Goal: Task Accomplishment & Management: Manage account settings

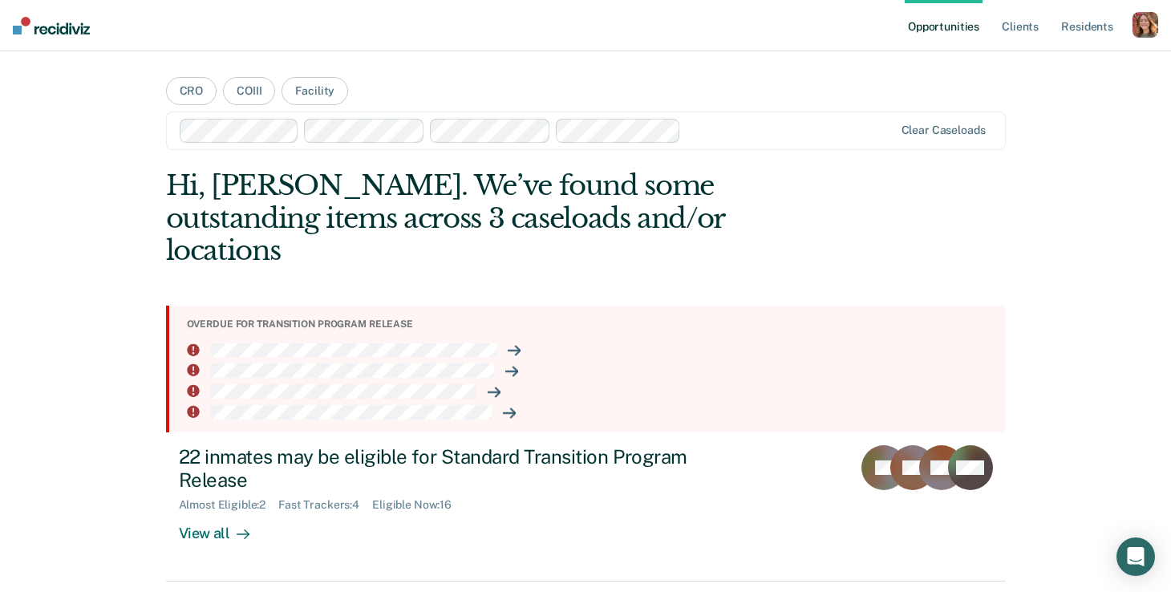
click at [1141, 18] on div "button" at bounding box center [1145, 25] width 26 height 26
click at [1050, 68] on link "Profile" at bounding box center [1080, 66] width 129 height 14
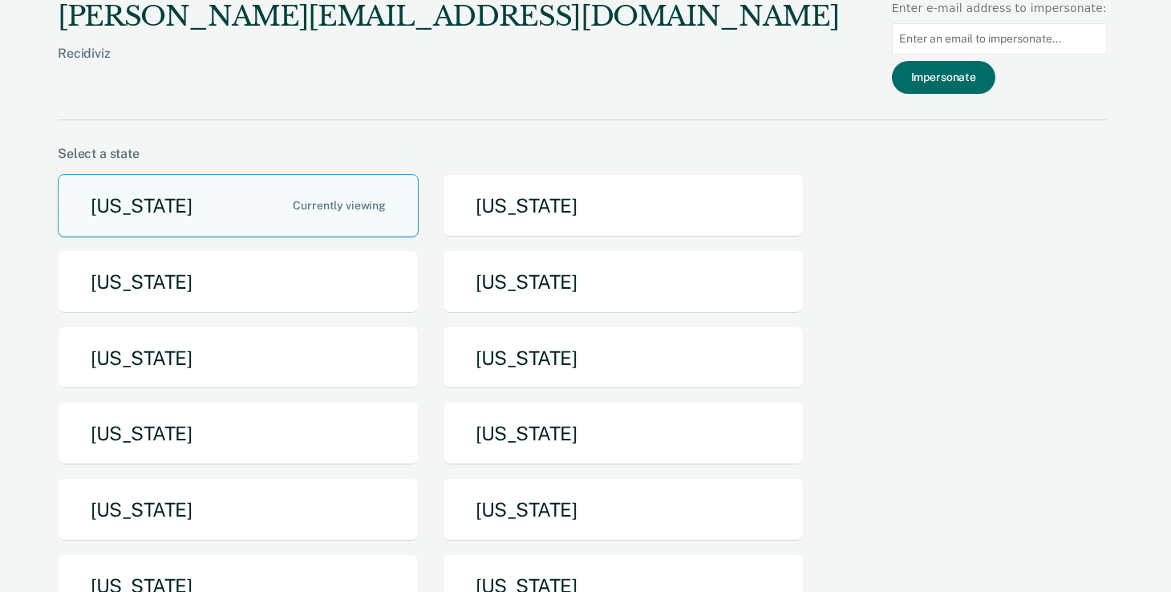
click at [1059, 35] on input at bounding box center [999, 38] width 215 height 31
paste input "cgurr"
type input "cgurr@utah.gov"
click at [946, 81] on button "Impersonate" at bounding box center [943, 77] width 103 height 33
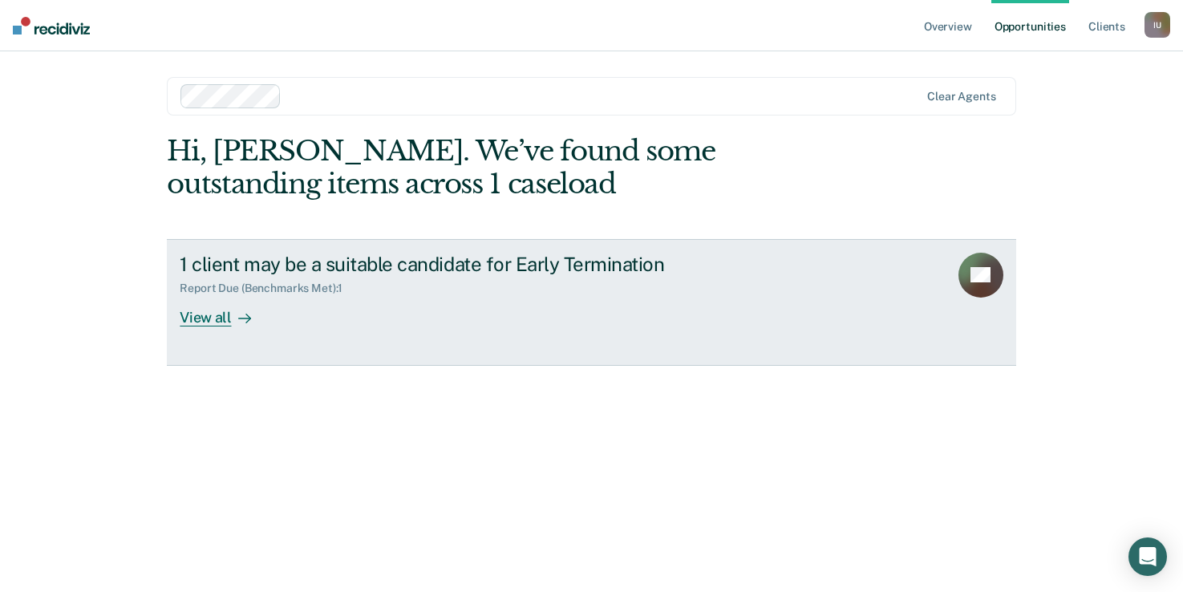
click at [217, 314] on div "View all" at bounding box center [225, 310] width 90 height 31
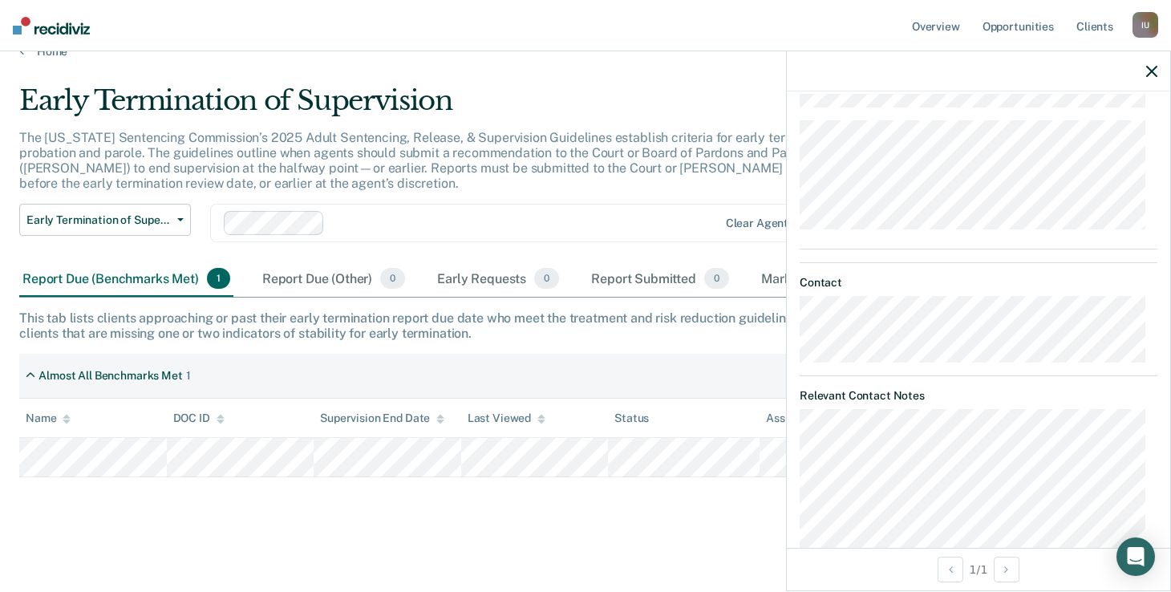
scroll to position [1079, 0]
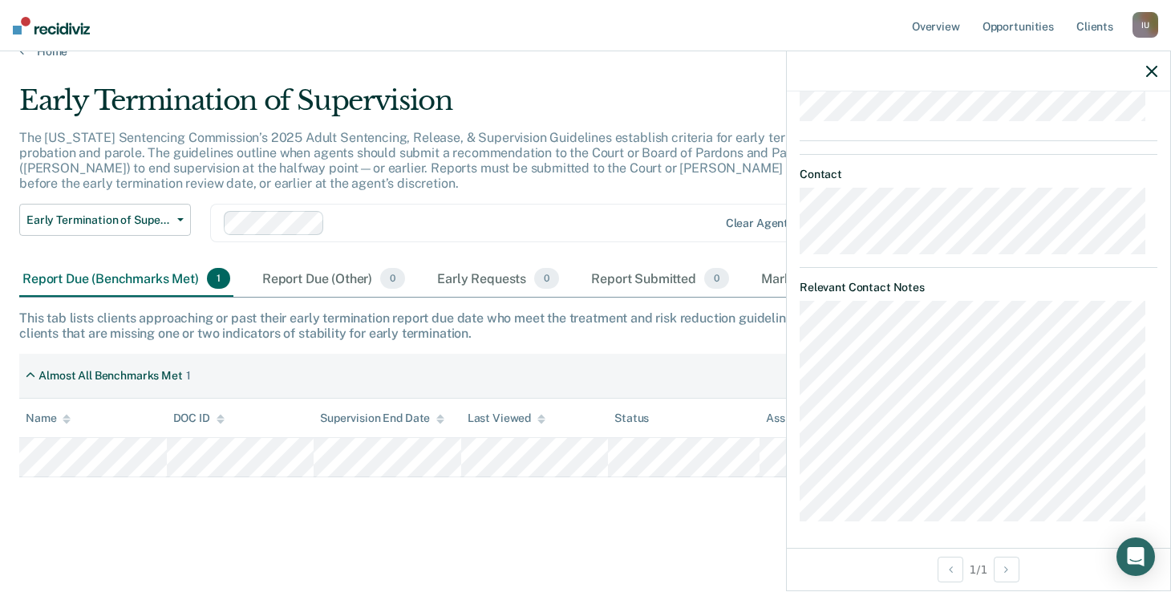
click at [562, 516] on div "Early Termination of Supervision The Utah Sentencing Commission’s 2025 Adult Se…" at bounding box center [585, 304] width 1132 height 440
click at [1146, 73] on icon "button" at bounding box center [1151, 71] width 11 height 11
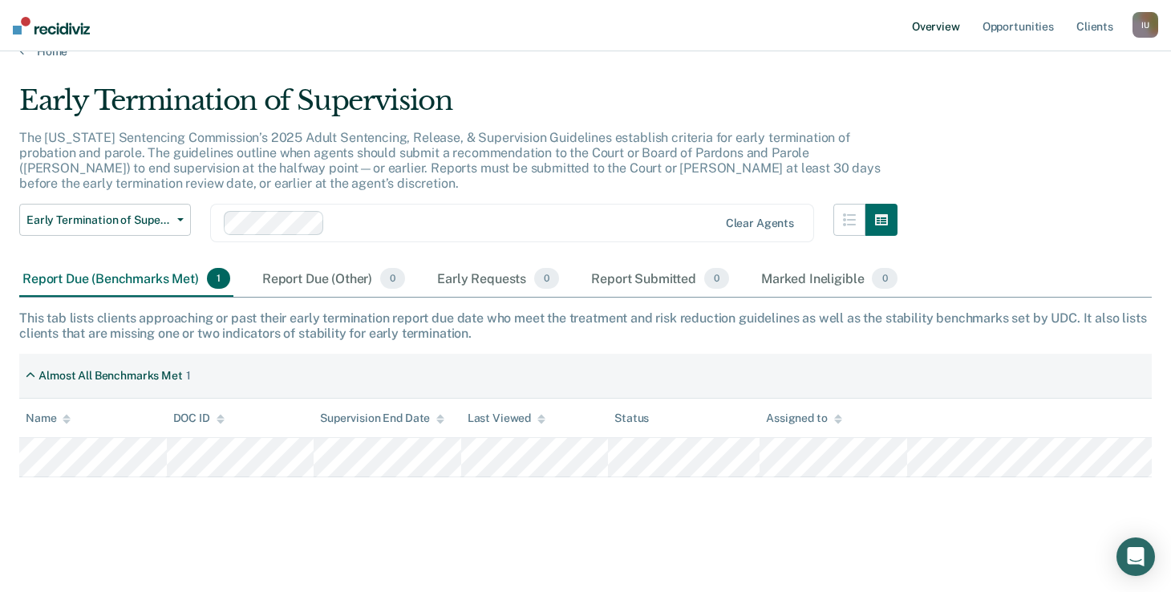
click at [940, 26] on link "Overview" at bounding box center [936, 25] width 55 height 51
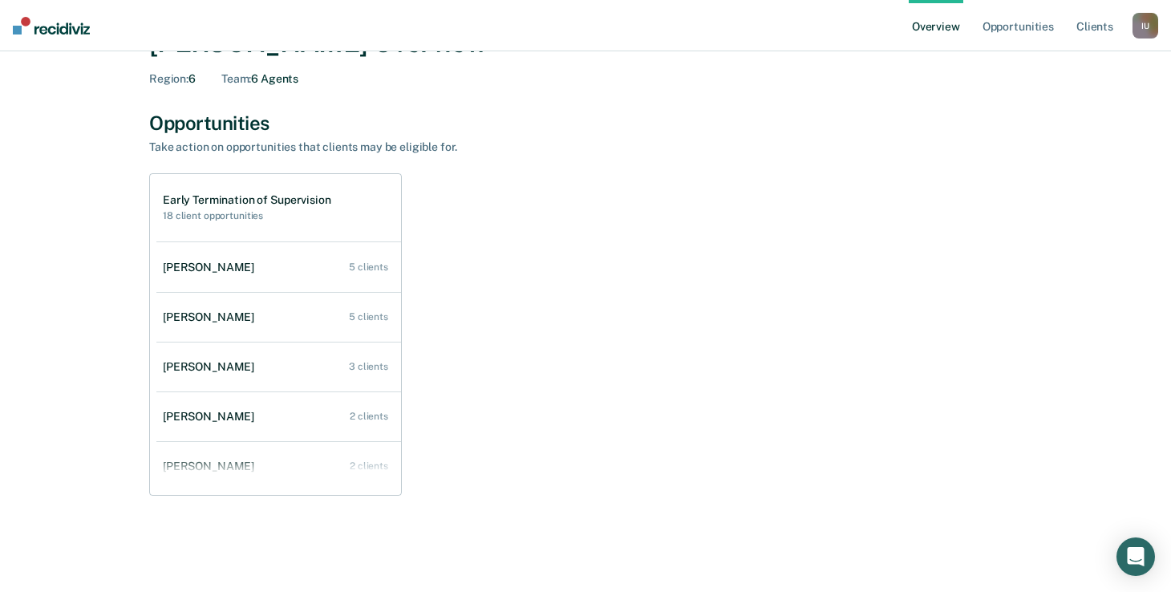
click at [548, 375] on div "Early Termination of Supervision 18 client opportunities Crystal Julius 5 clien…" at bounding box center [585, 334] width 873 height 322
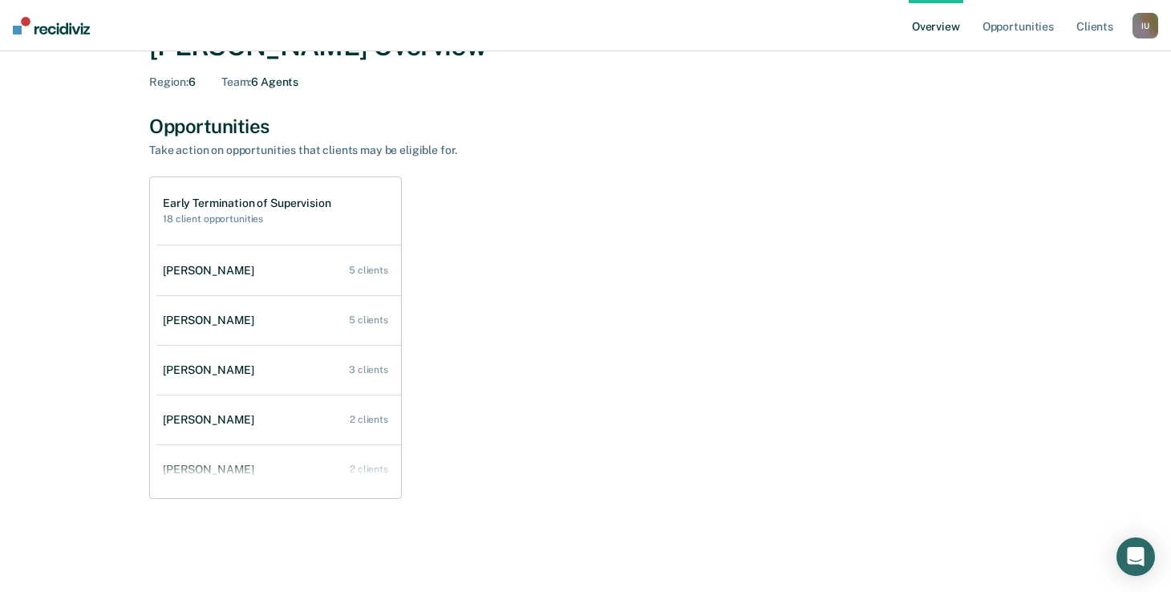
scroll to position [63, 0]
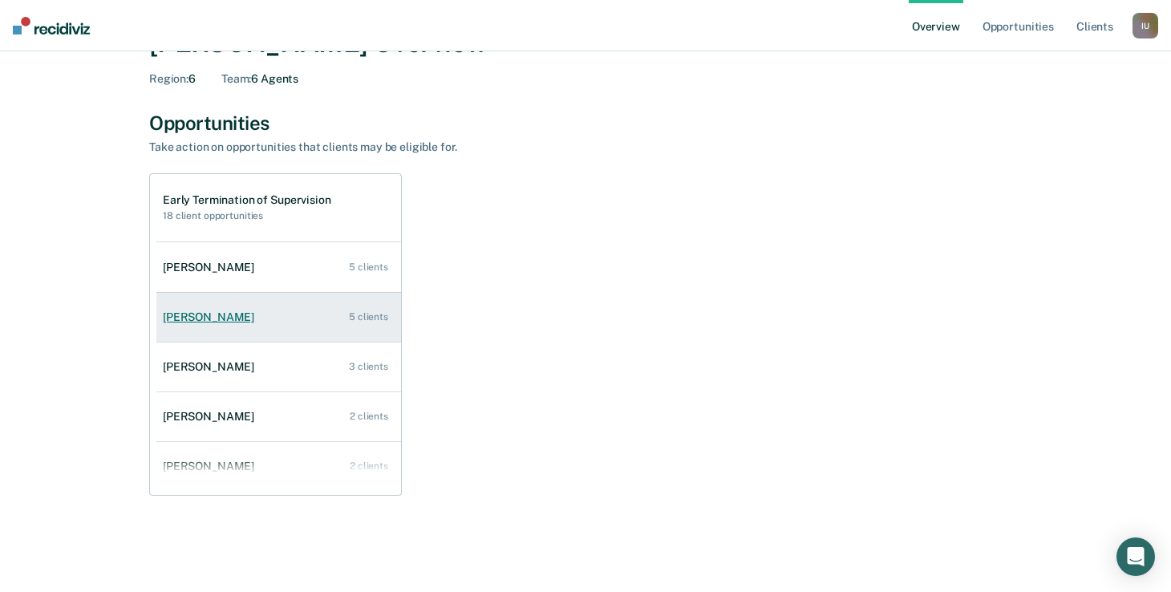
click at [217, 318] on div "[PERSON_NAME]" at bounding box center [212, 317] width 98 height 14
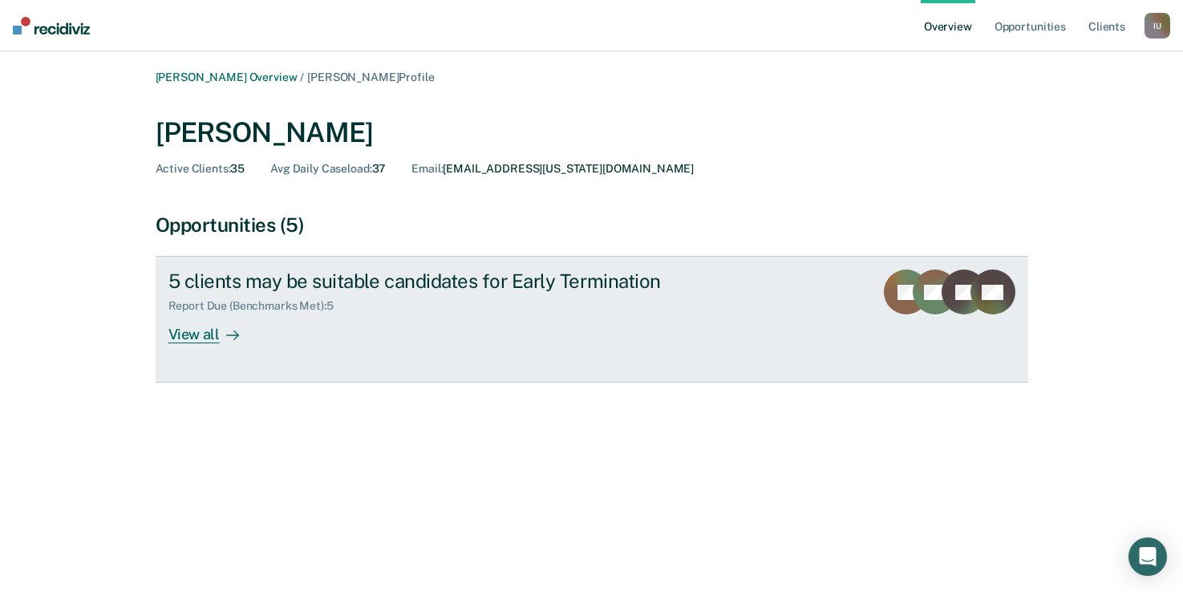
click at [201, 334] on div "View all" at bounding box center [213, 328] width 90 height 31
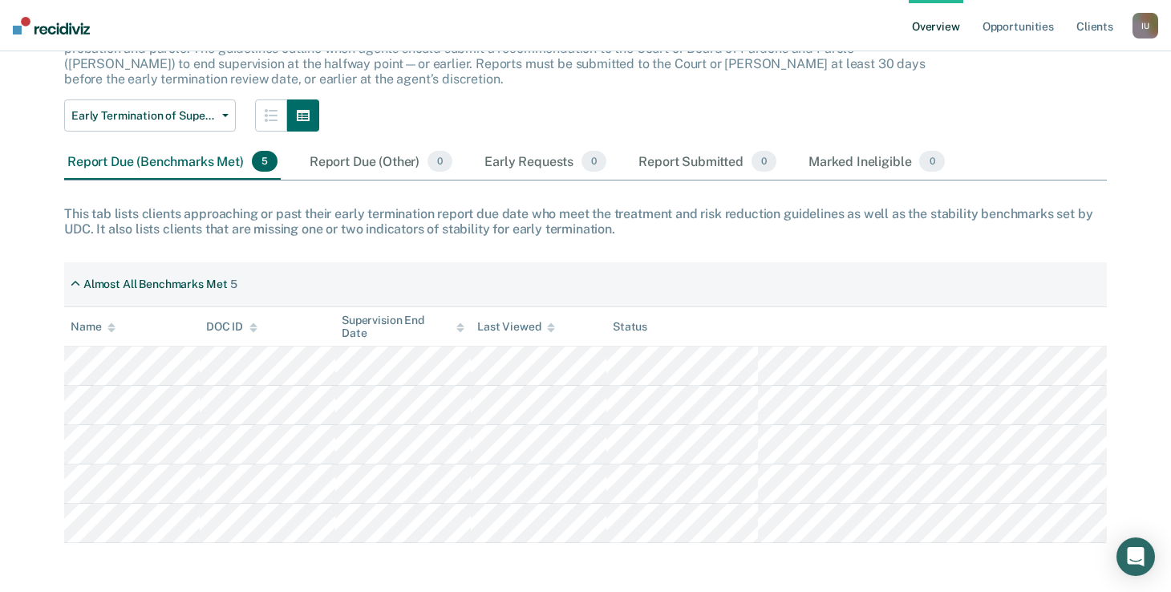
scroll to position [132, 0]
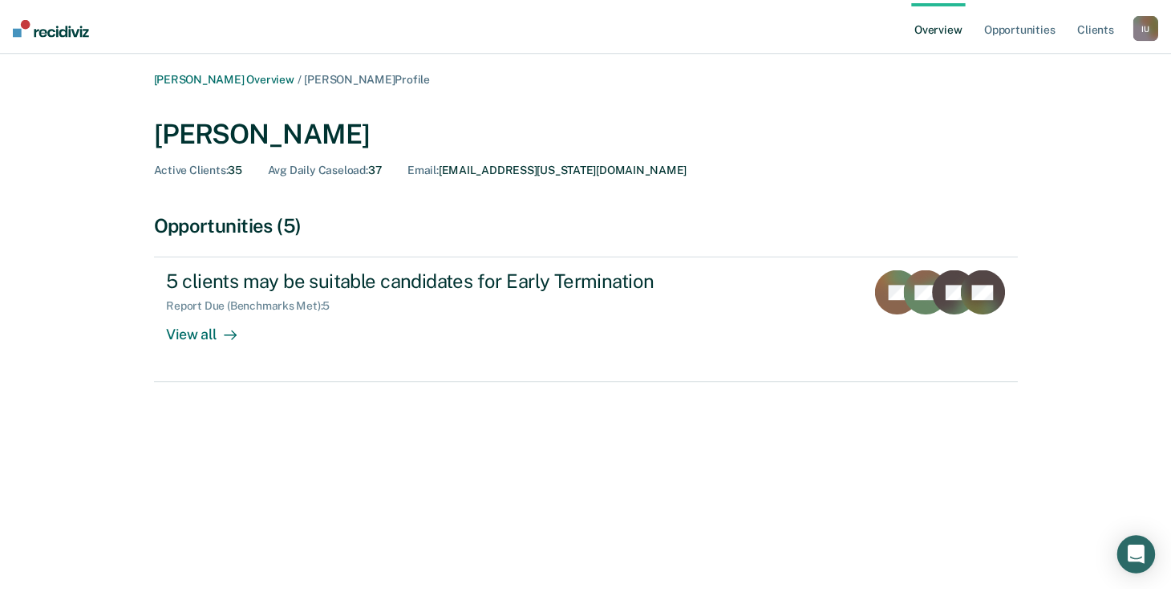
scroll to position [63, 0]
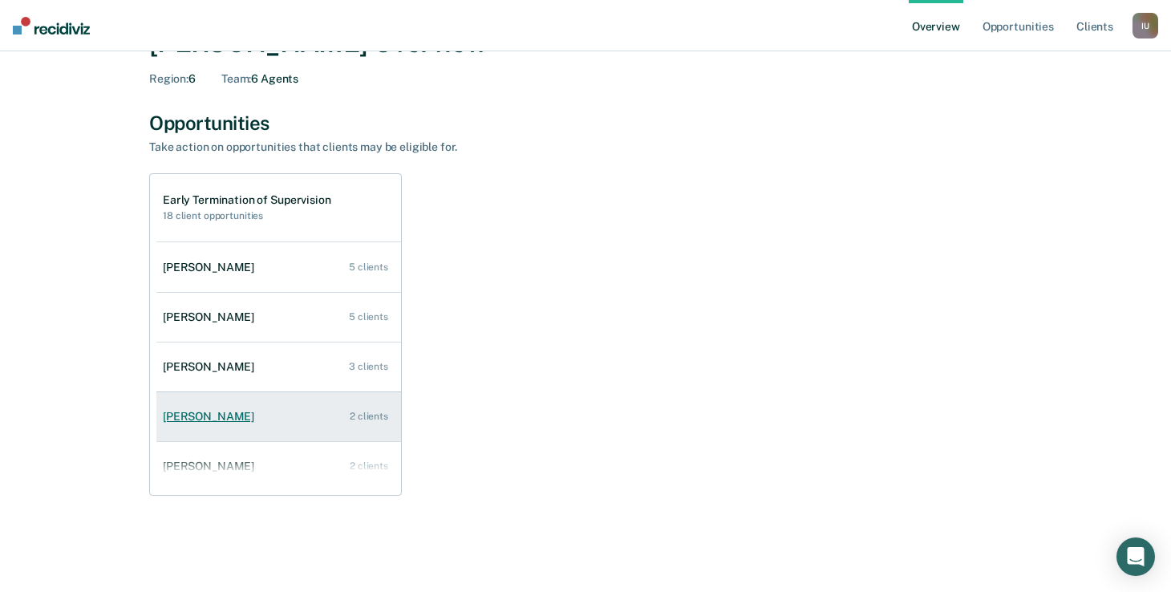
click at [198, 418] on div "[PERSON_NAME]" at bounding box center [212, 417] width 98 height 14
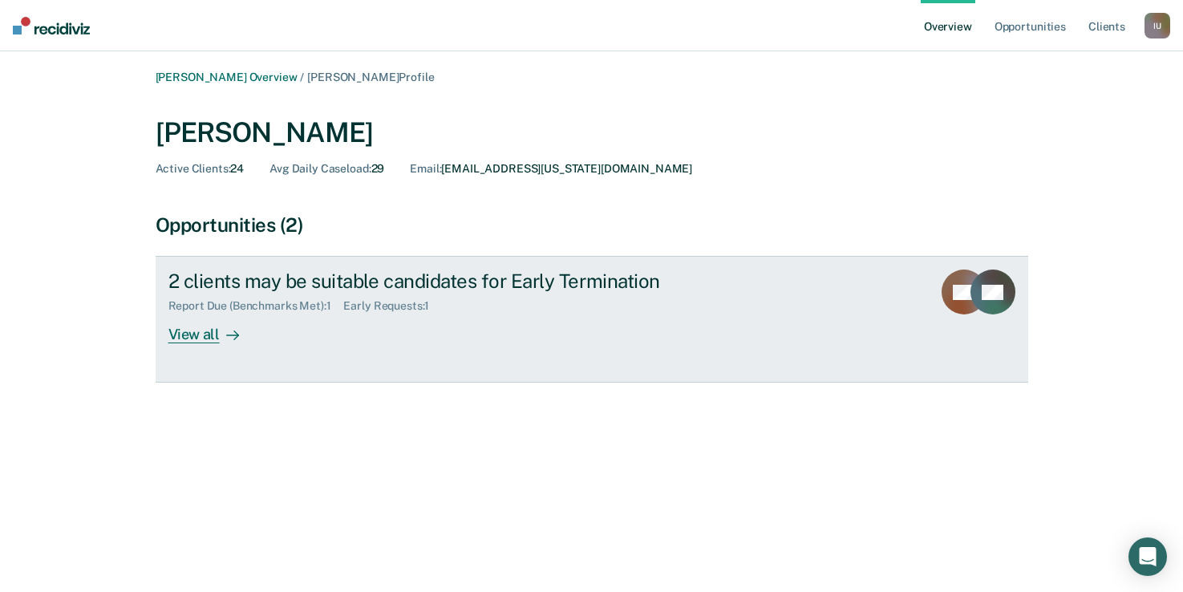
click at [194, 337] on div "View all" at bounding box center [213, 328] width 90 height 31
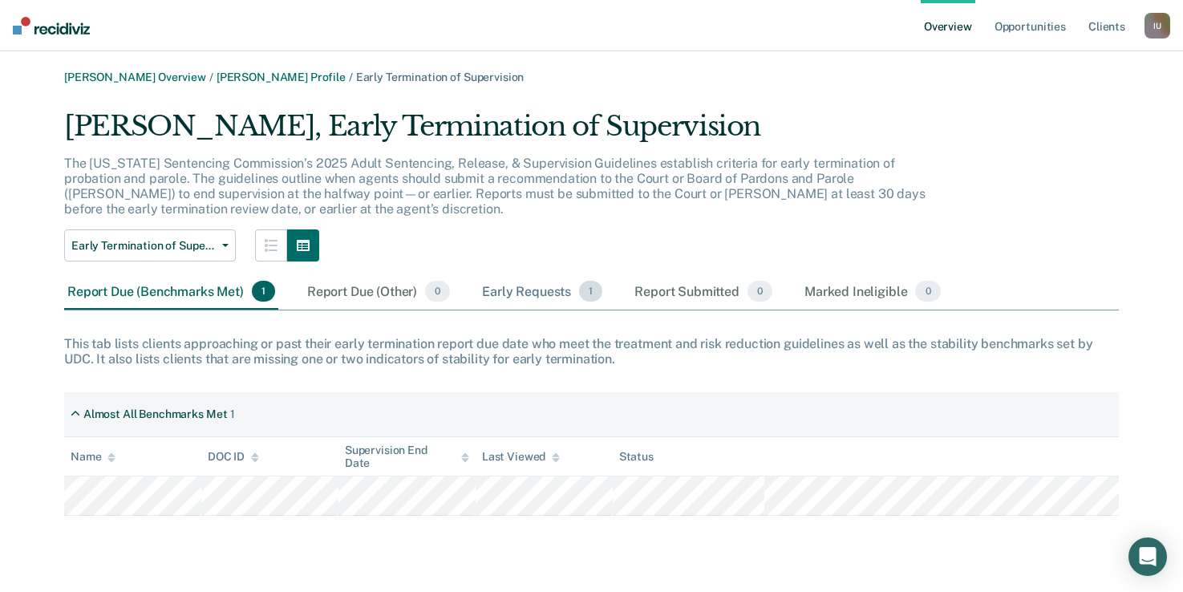
click at [525, 298] on div "Early Requests 1" at bounding box center [542, 291] width 127 height 35
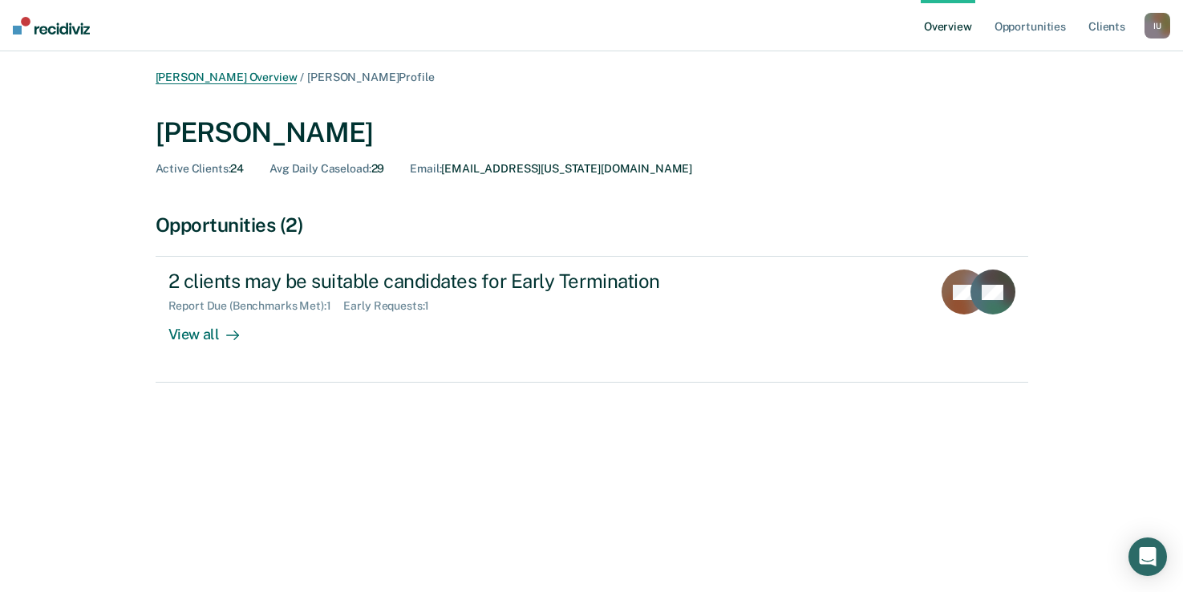
click at [209, 82] on link "[PERSON_NAME] Overview" at bounding box center [227, 78] width 142 height 14
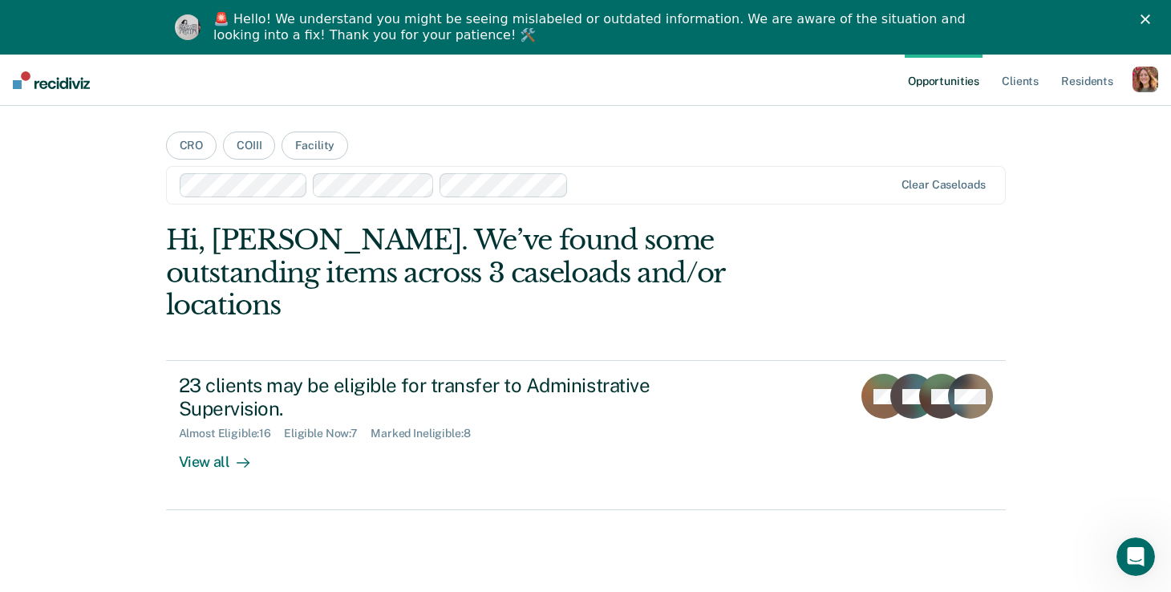
click at [1140, 75] on div "button" at bounding box center [1145, 80] width 26 height 26
click at [1032, 124] on link "Profile" at bounding box center [1080, 120] width 129 height 14
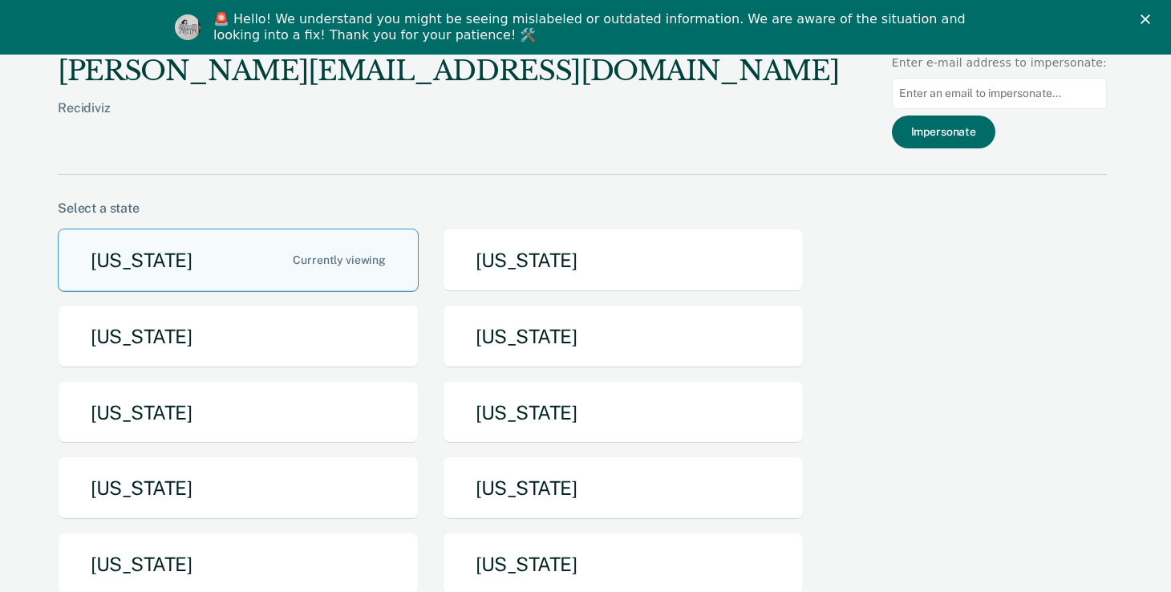
click at [1031, 90] on input at bounding box center [999, 93] width 215 height 31
paste input "cgurr"
type input "cgurr@utah.gov"
click at [963, 139] on button "Impersonate" at bounding box center [943, 131] width 103 height 33
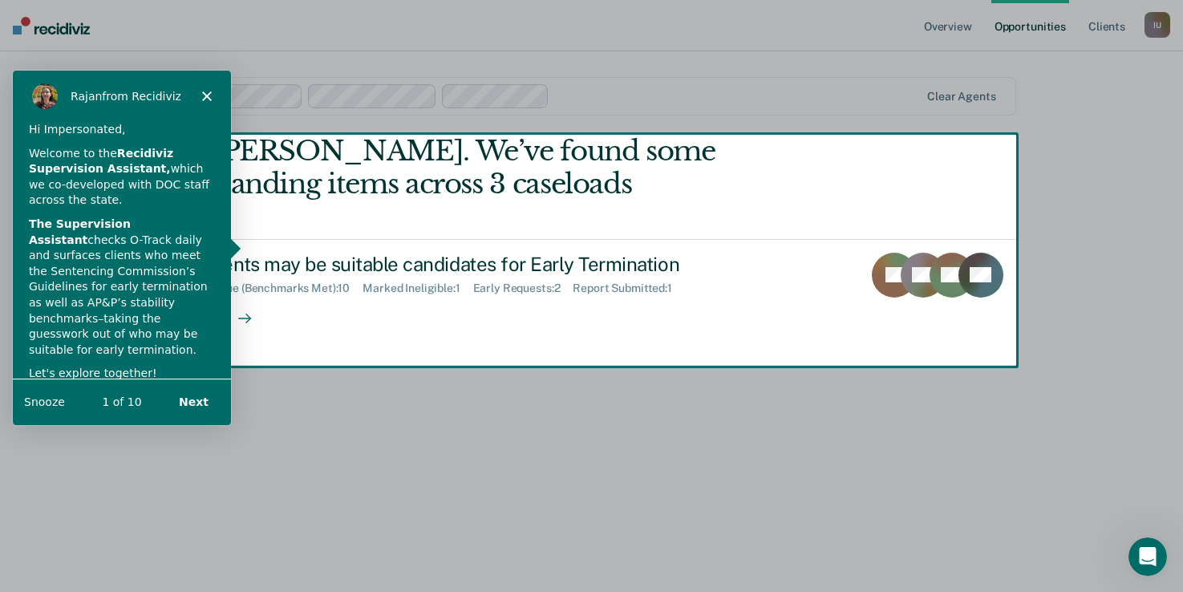
click at [205, 96] on polygon "Close" at bounding box center [206, 96] width 10 height 10
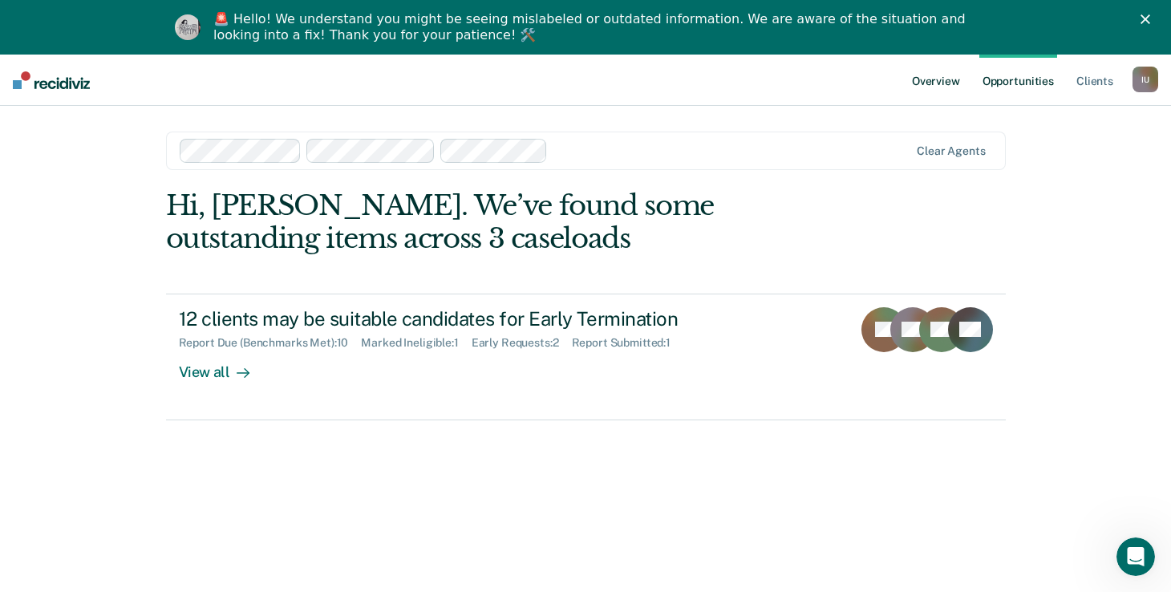
click at [917, 81] on link "Overview" at bounding box center [936, 80] width 55 height 51
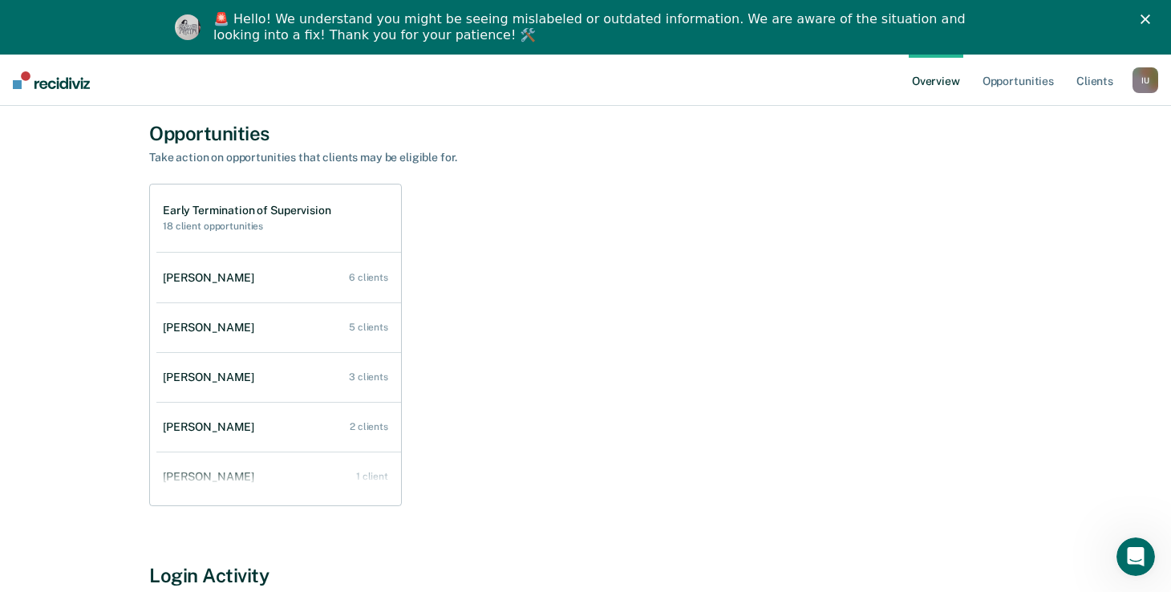
scroll to position [90, 0]
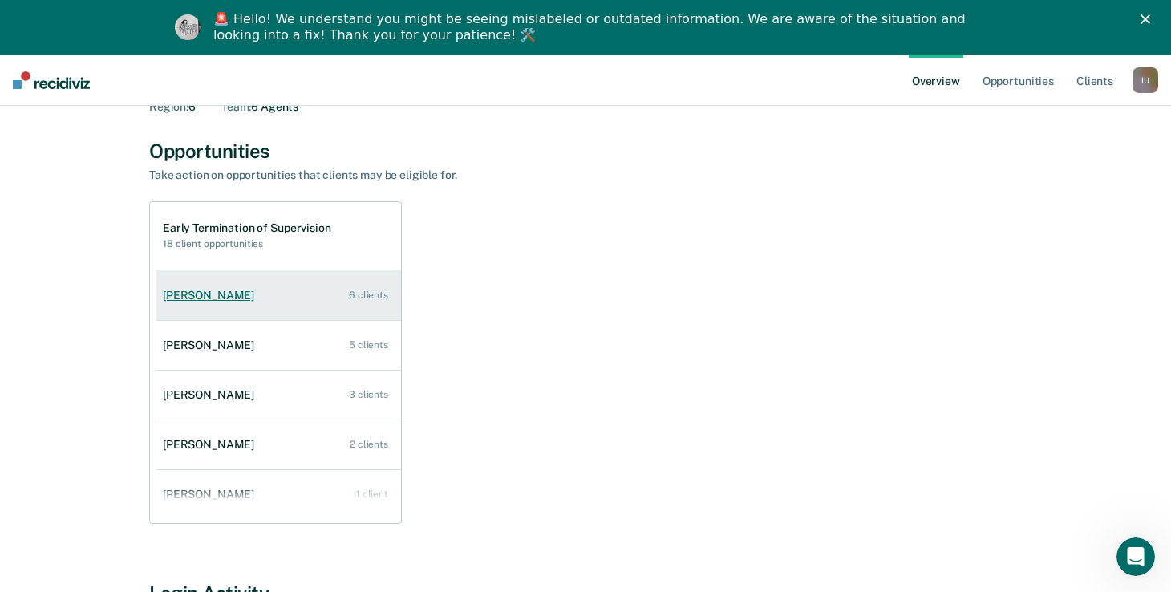
click at [203, 291] on div "Nicholas Barnes" at bounding box center [212, 296] width 98 height 14
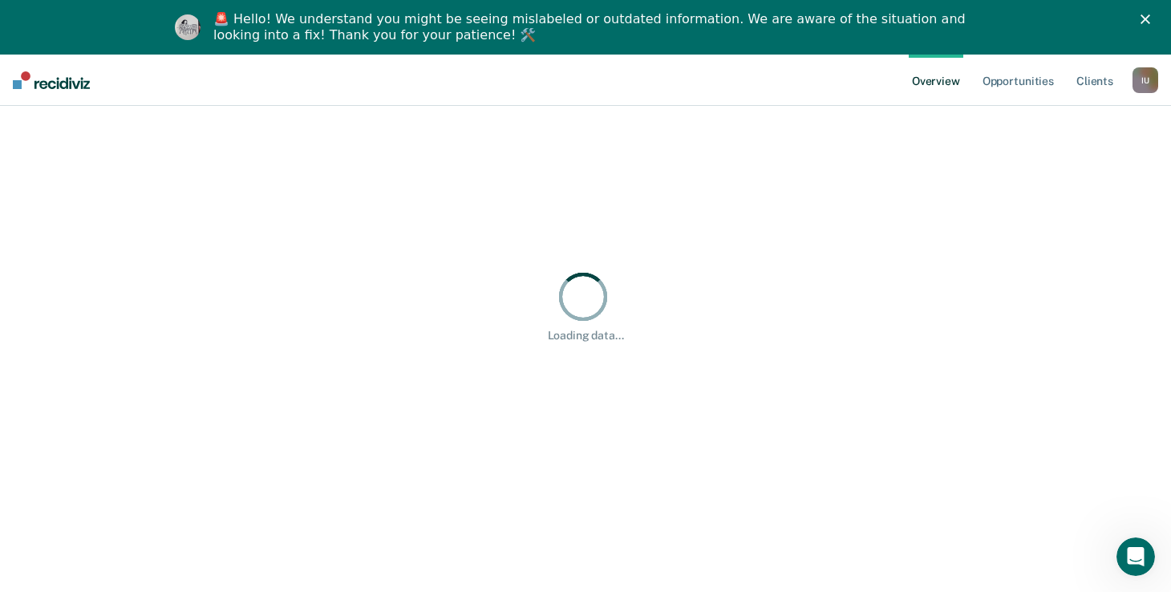
scroll to position [55, 0]
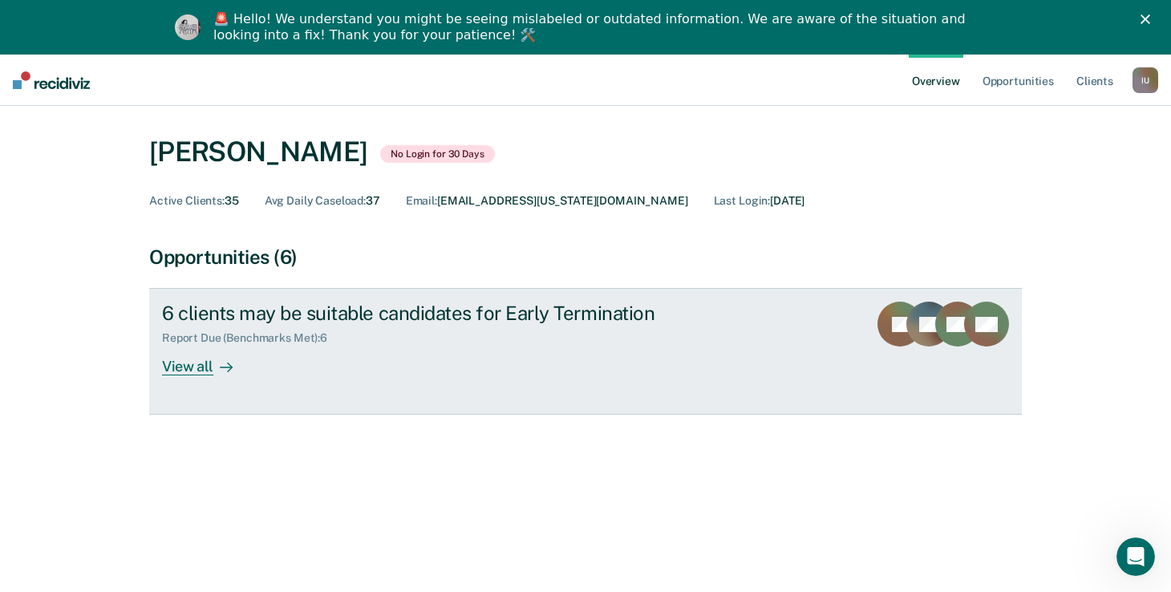
click at [180, 375] on div "View all" at bounding box center [207, 360] width 90 height 31
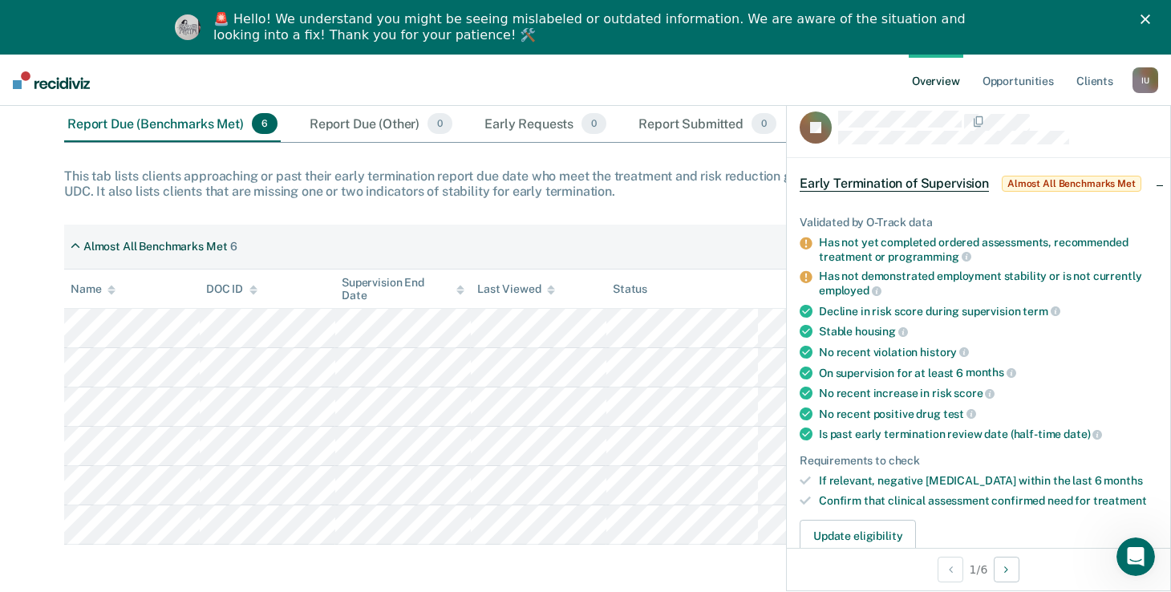
scroll to position [226, 0]
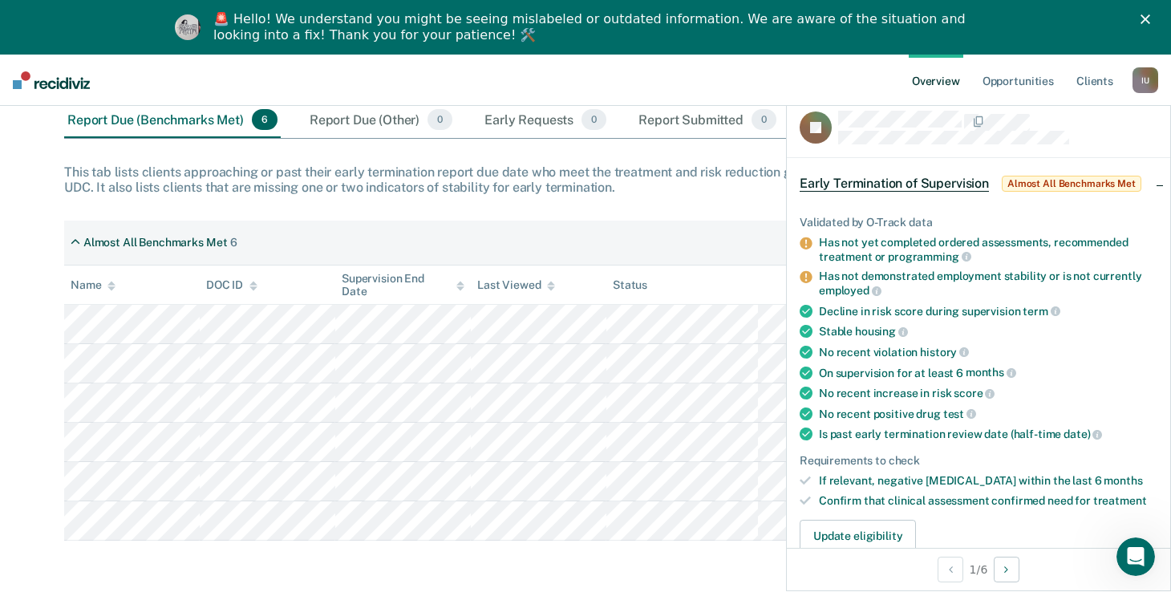
scroll to position [55, 0]
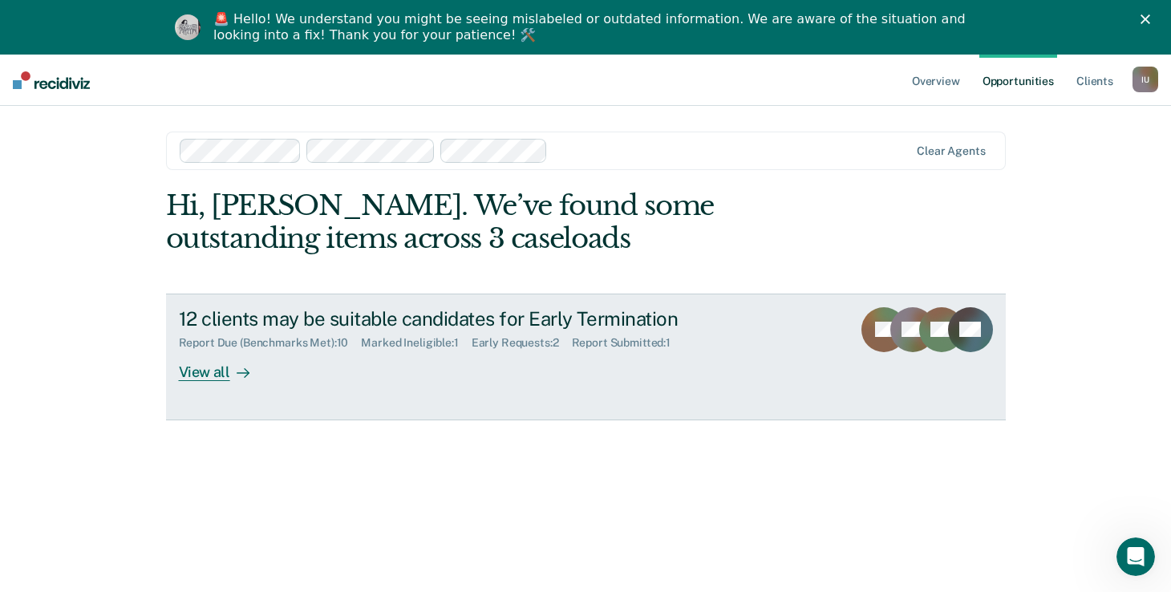
click at [213, 367] on div "View all" at bounding box center [224, 365] width 90 height 31
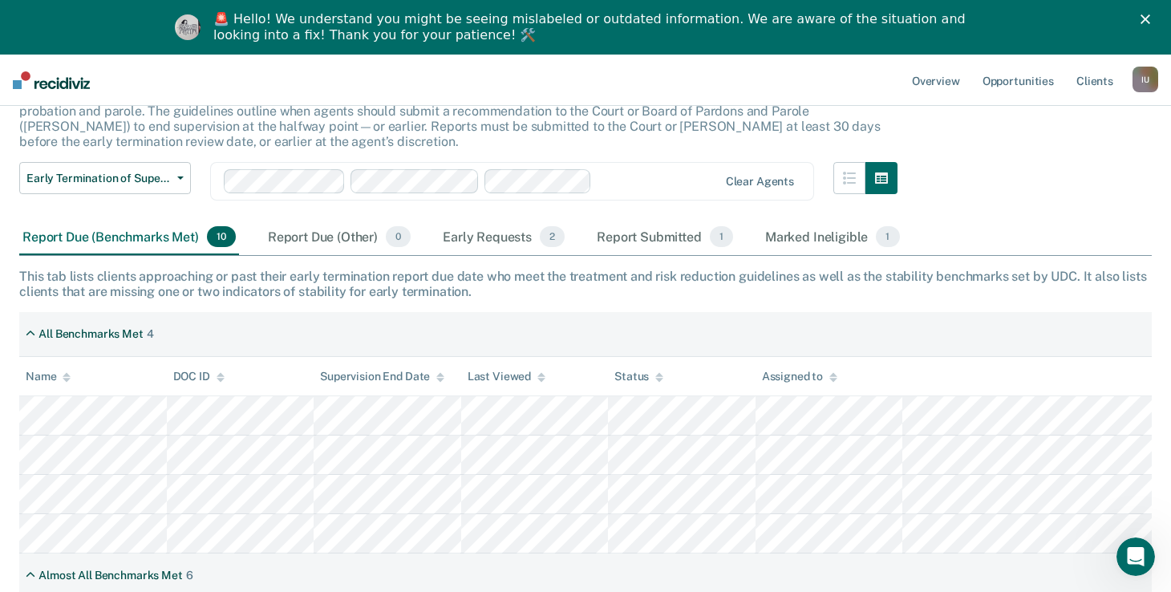
scroll to position [77, 0]
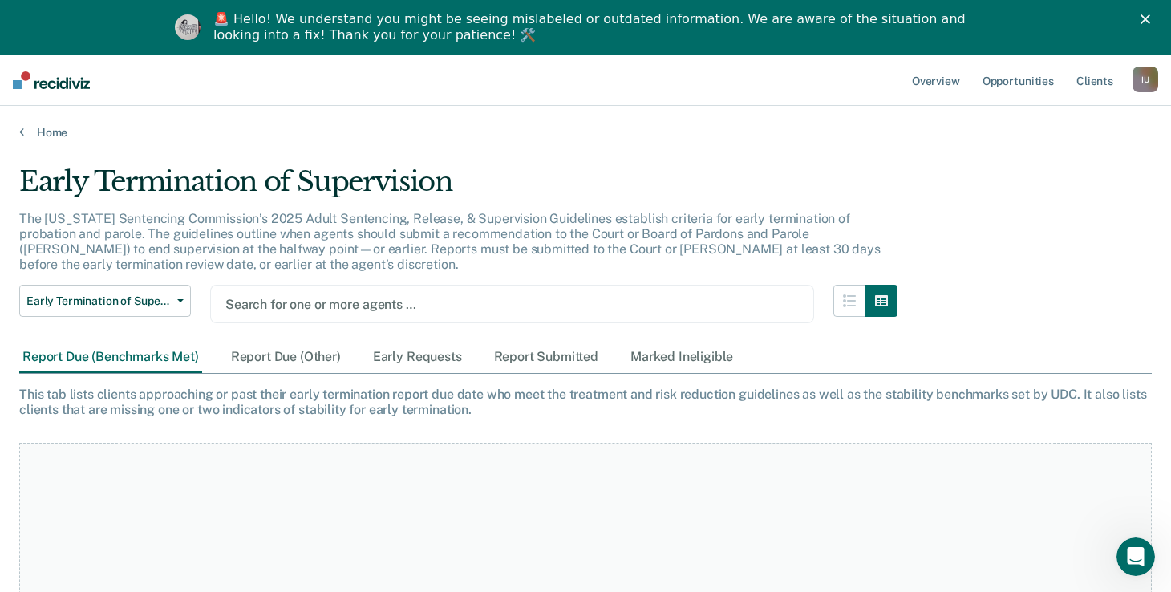
scroll to position [55, 0]
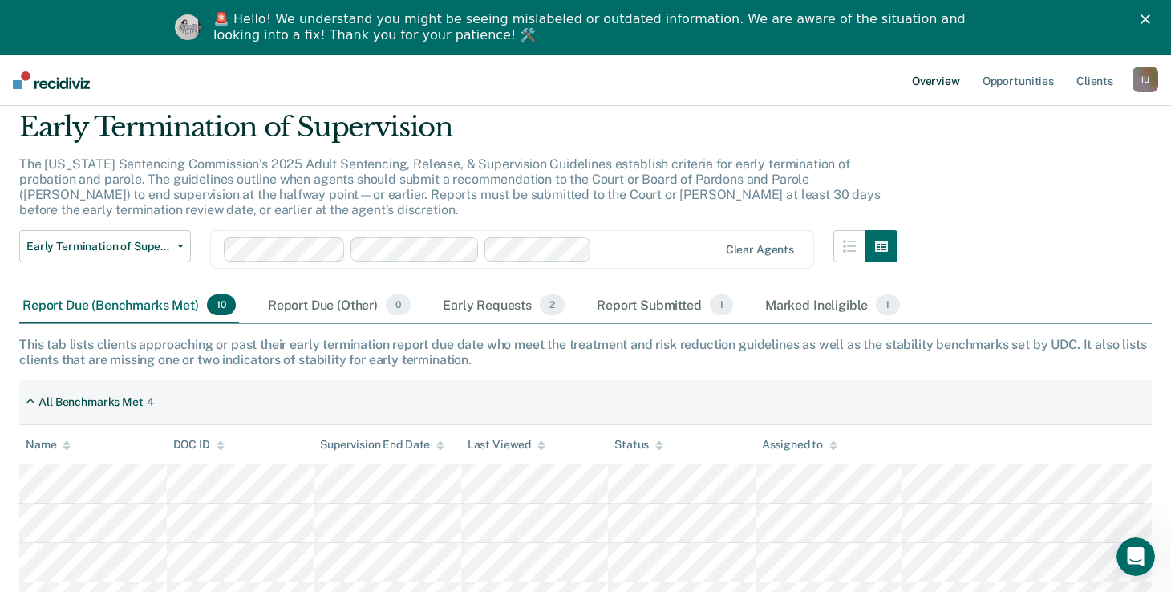
click at [932, 82] on link "Overview" at bounding box center [936, 80] width 55 height 51
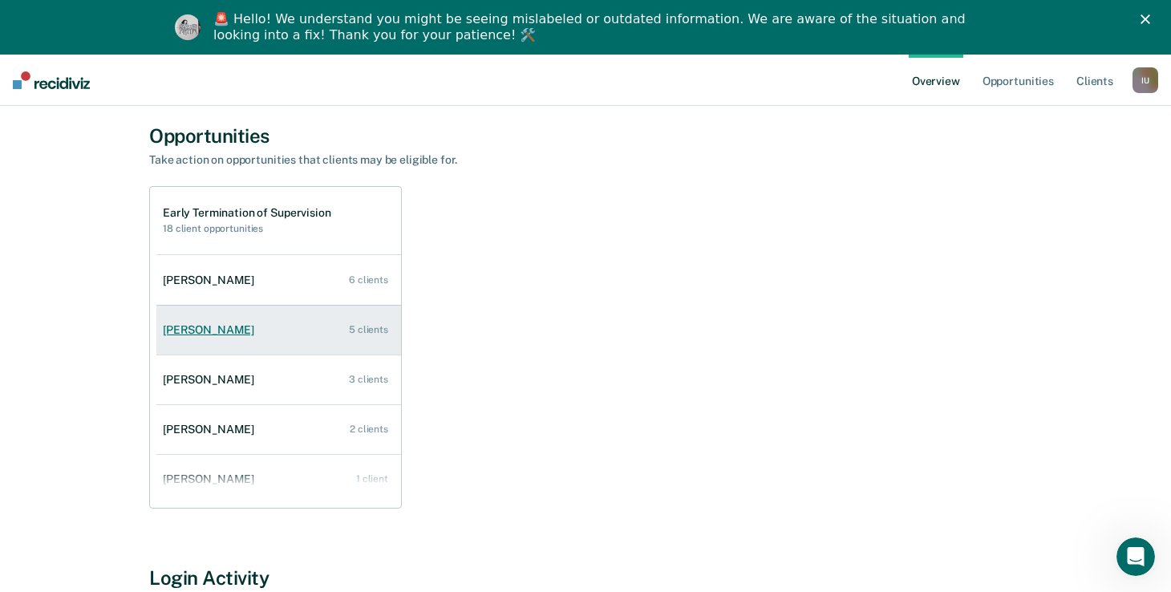
click at [245, 340] on link "Crystal Julius 5 clients" at bounding box center [278, 330] width 245 height 46
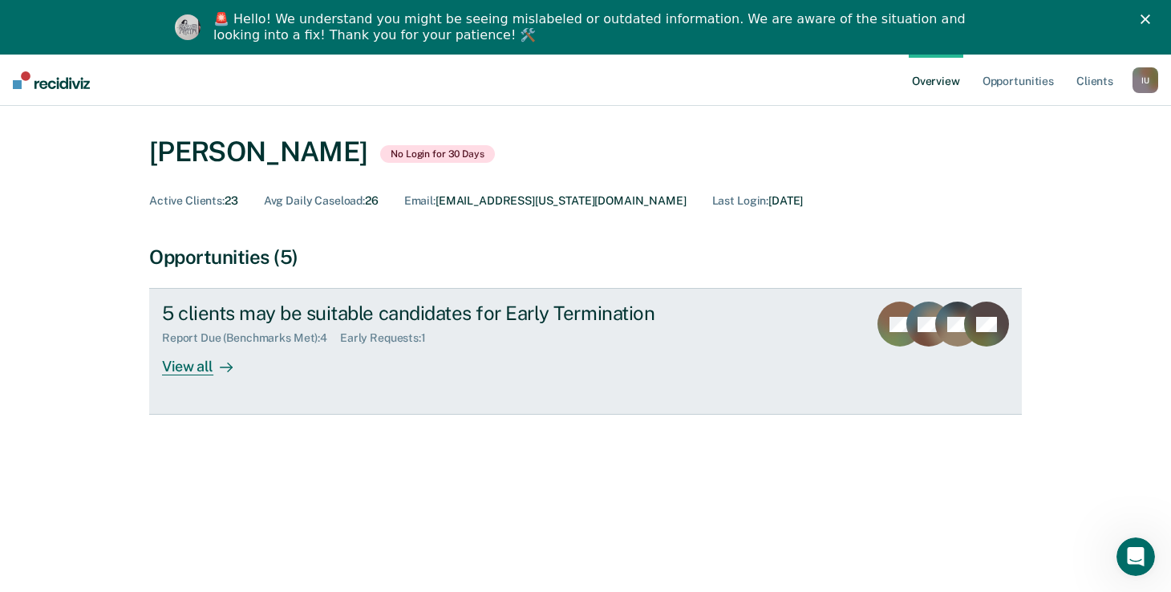
click at [209, 364] on div "View all" at bounding box center [207, 360] width 90 height 31
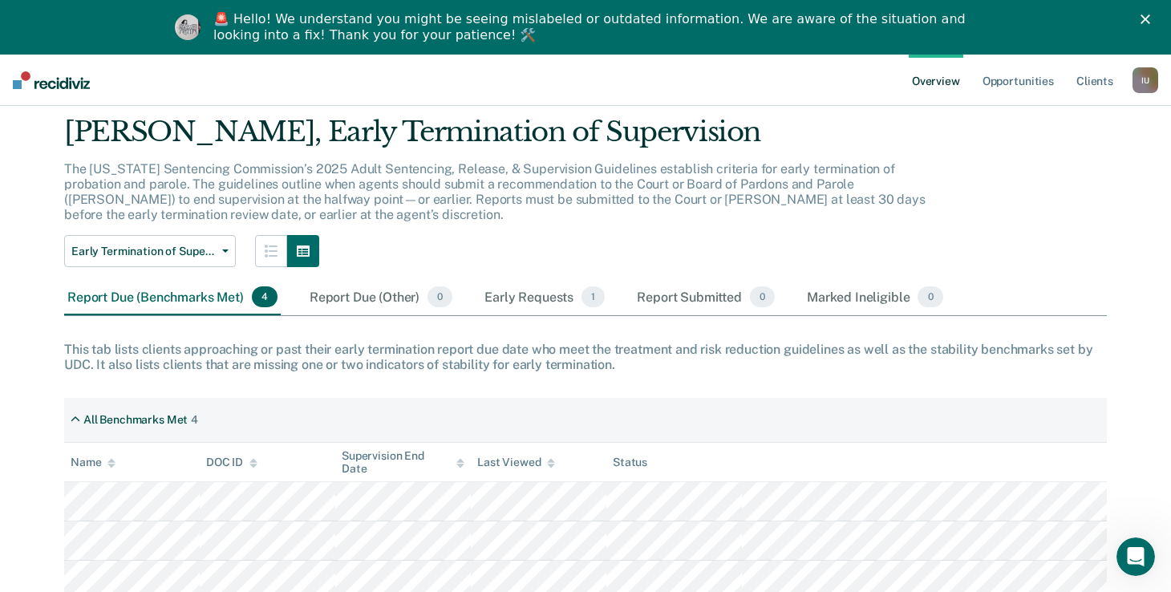
scroll to position [43, 0]
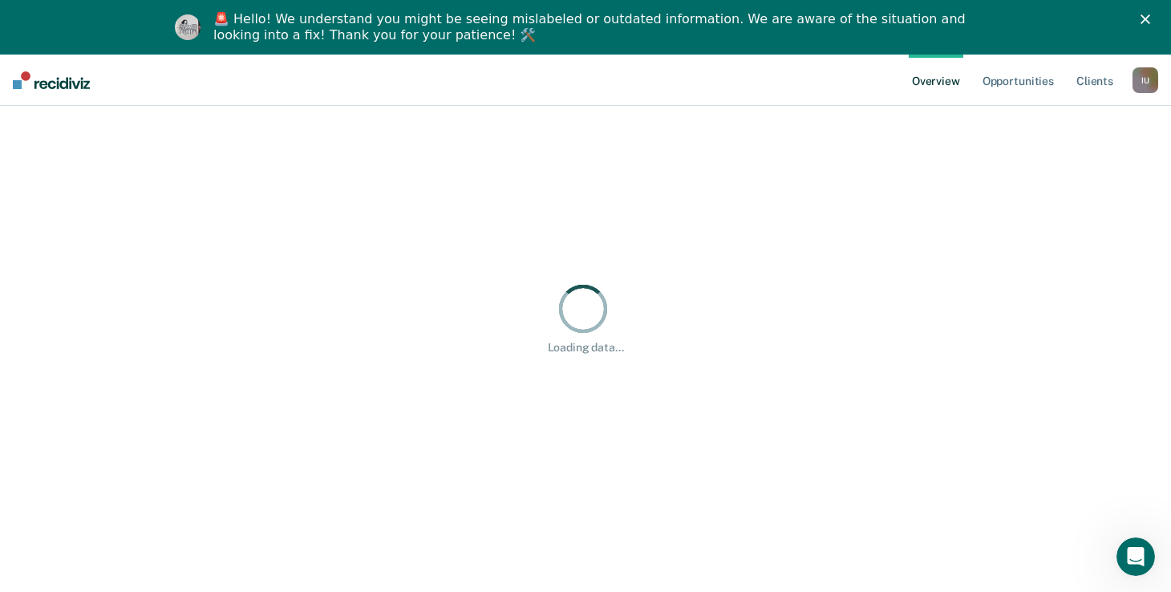
scroll to position [55, 0]
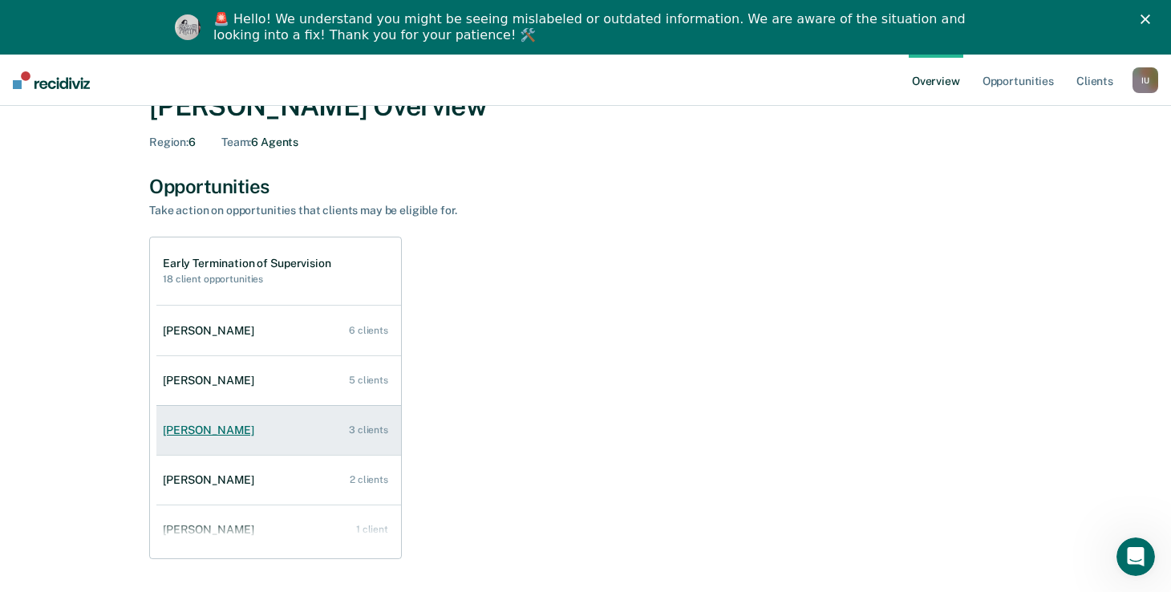
click at [225, 436] on div "[PERSON_NAME]" at bounding box center [212, 430] width 98 height 14
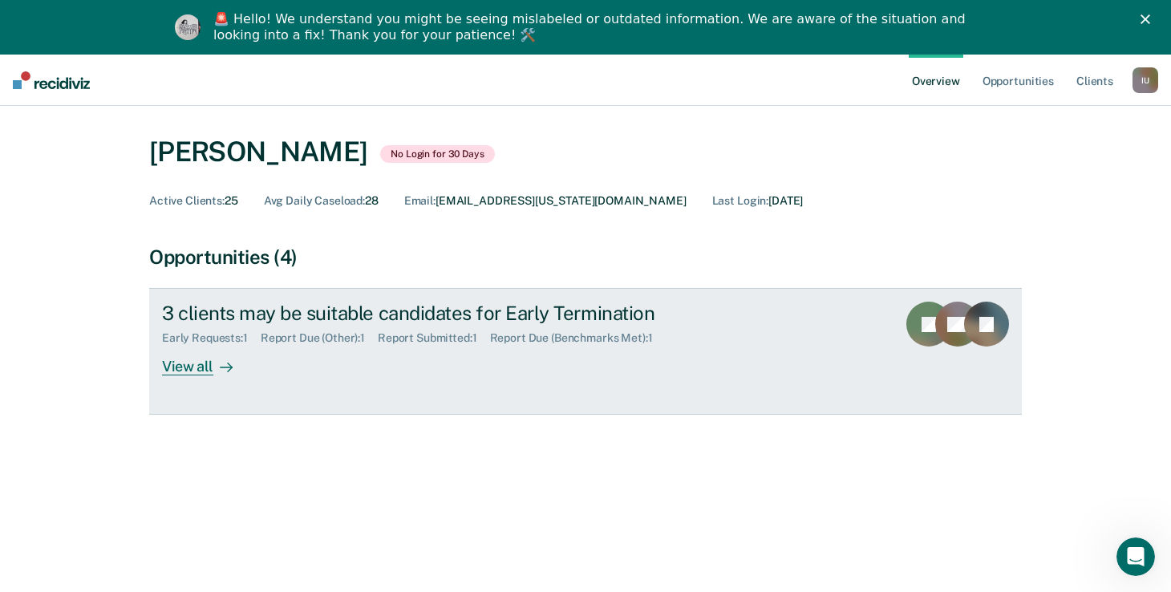
click at [215, 374] on div at bounding box center [222, 367] width 19 height 18
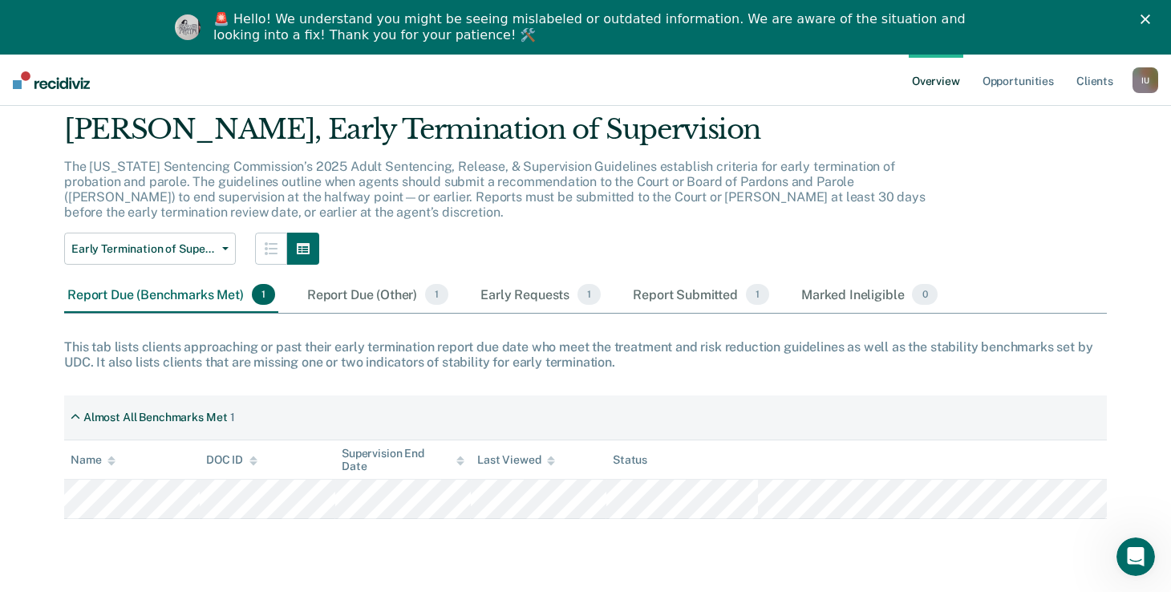
scroll to position [55, 0]
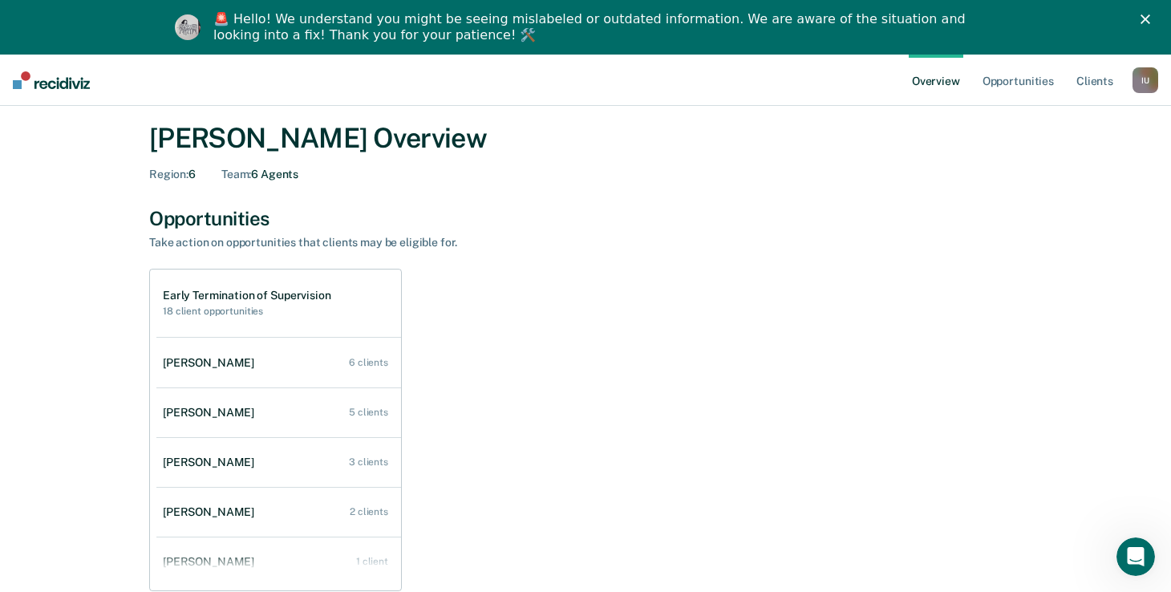
scroll to position [26, 0]
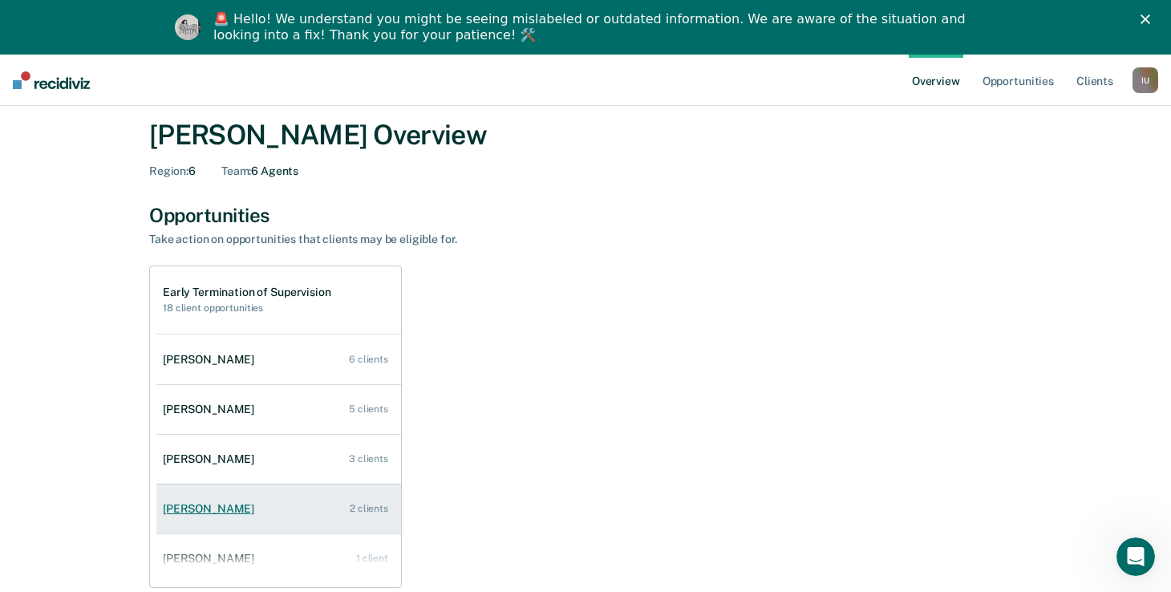
click at [213, 503] on div "[PERSON_NAME]" at bounding box center [212, 509] width 98 height 14
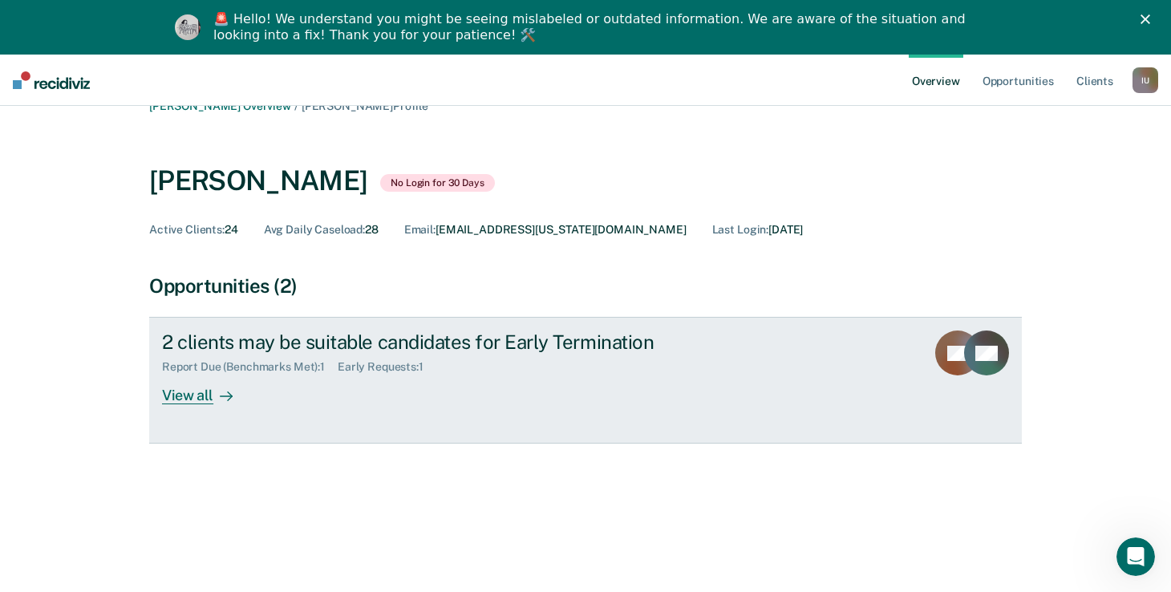
click at [220, 395] on icon at bounding box center [226, 396] width 13 height 13
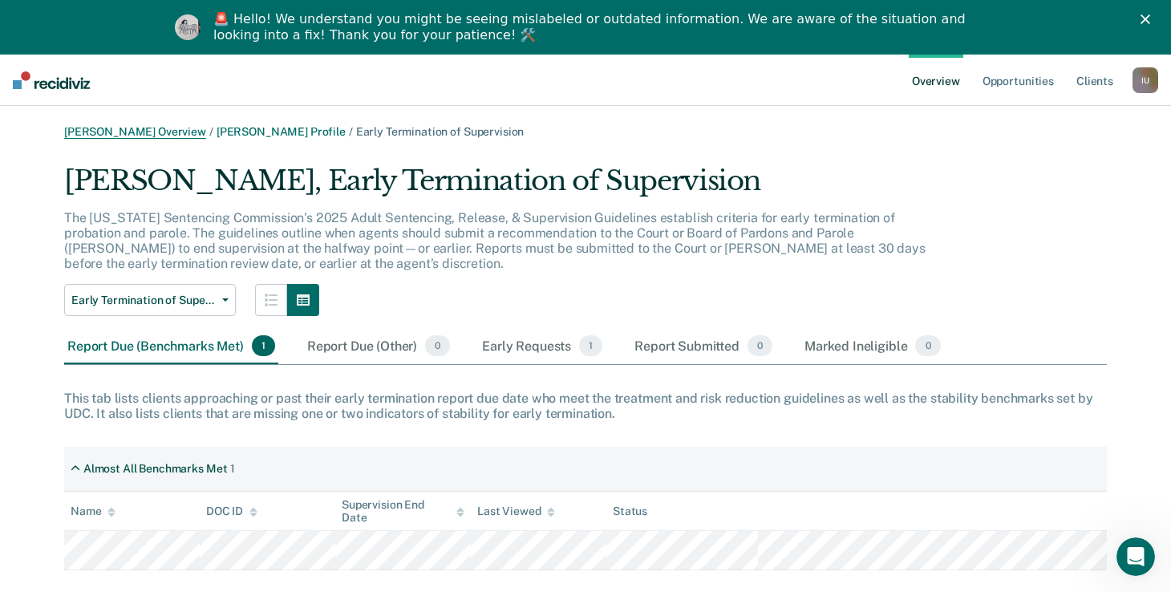
click at [136, 132] on link "[PERSON_NAME] Overview" at bounding box center [135, 132] width 142 height 14
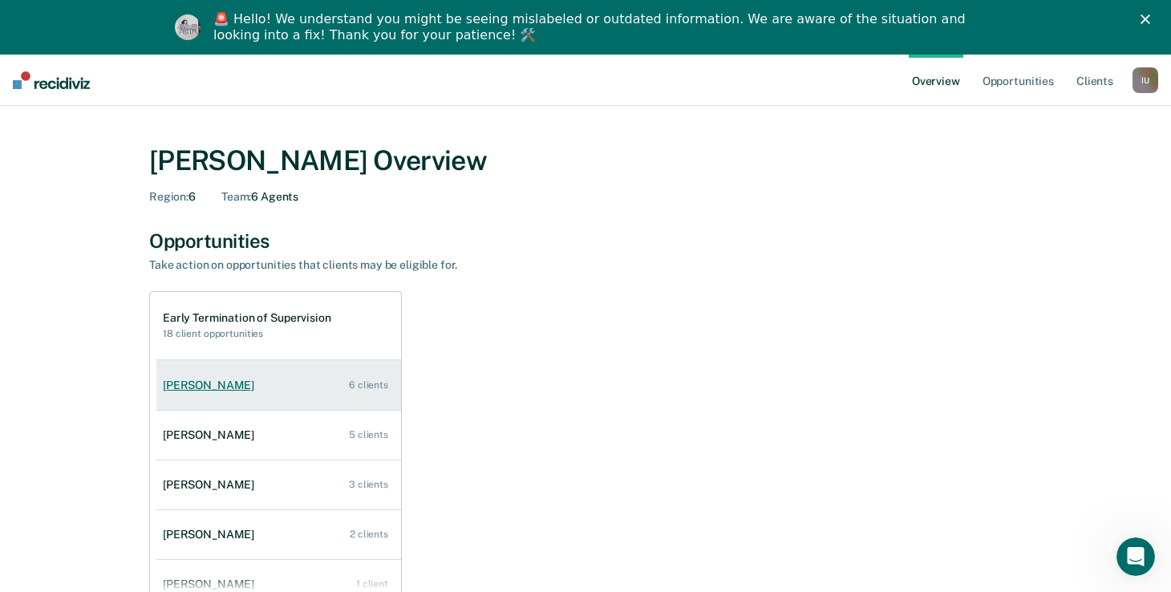
click at [197, 387] on div "[PERSON_NAME]" at bounding box center [212, 386] width 98 height 14
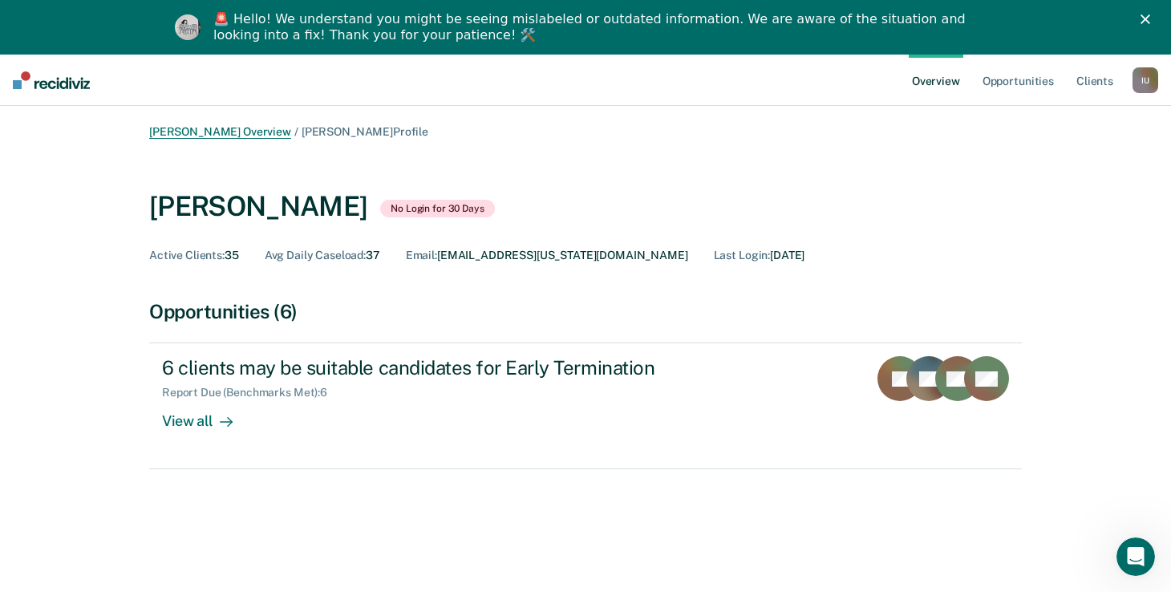
click at [183, 131] on link "[PERSON_NAME] Overview" at bounding box center [220, 132] width 142 height 14
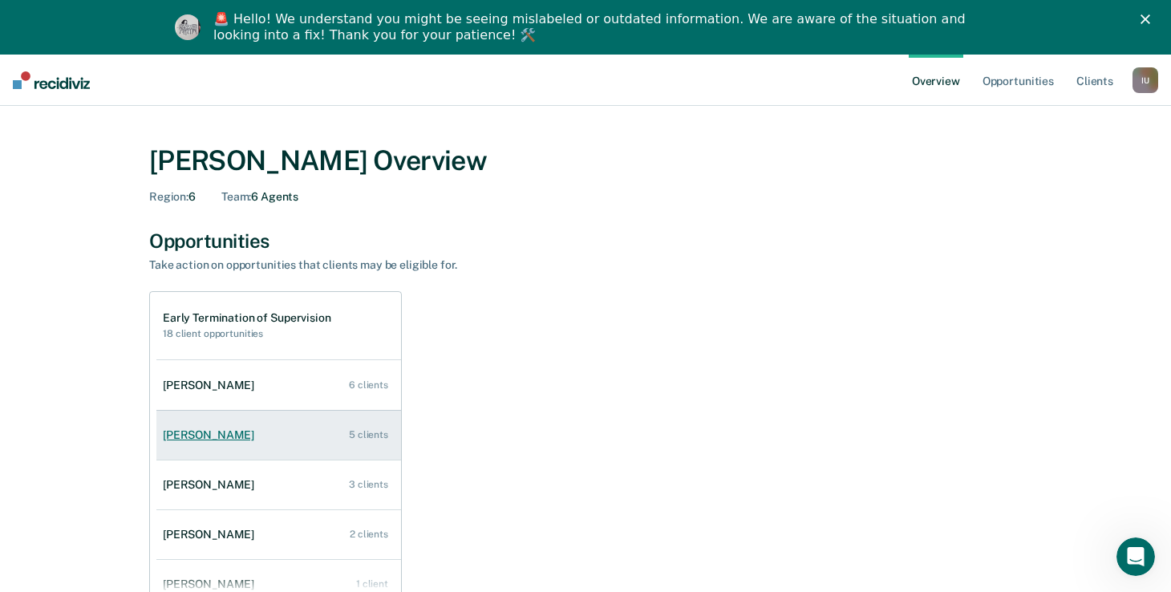
click at [193, 436] on div "[PERSON_NAME]" at bounding box center [212, 435] width 98 height 14
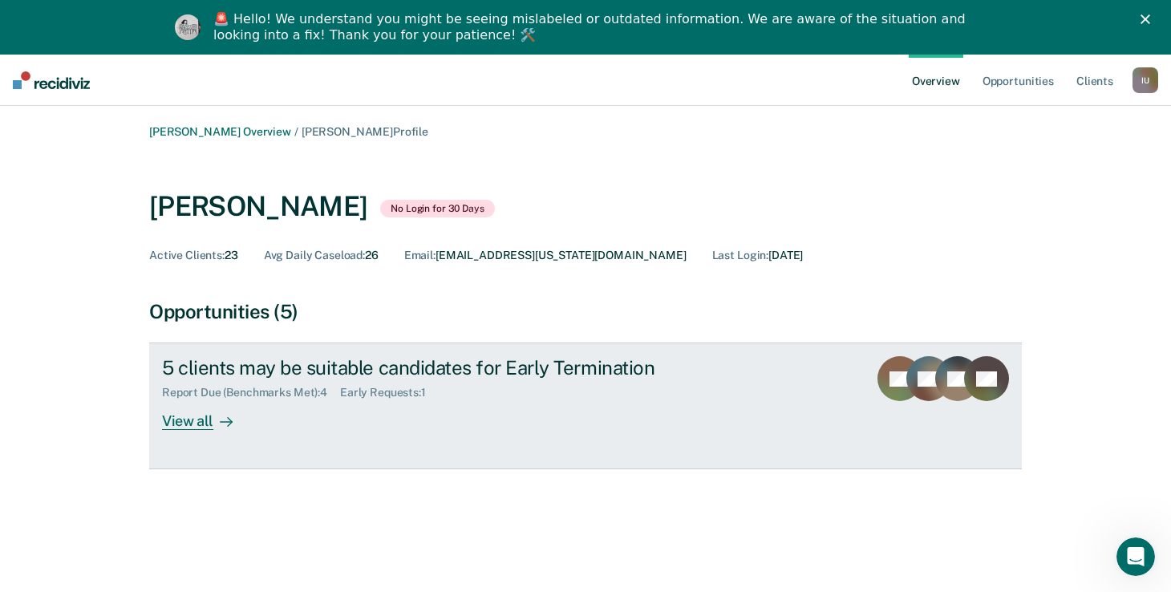
click at [191, 424] on div "View all" at bounding box center [207, 414] width 90 height 31
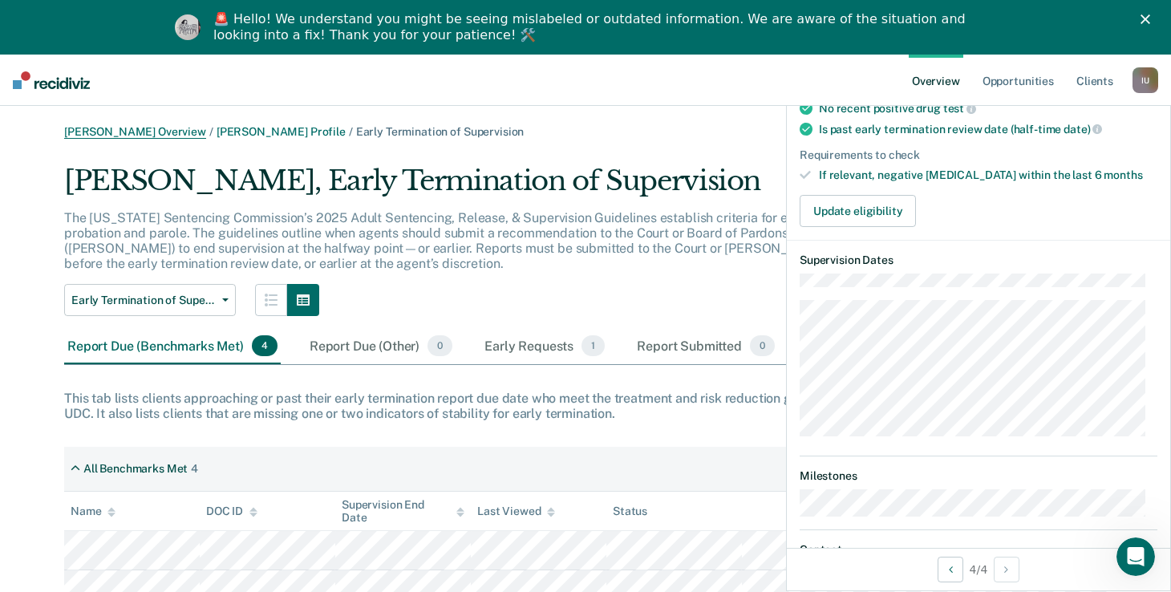
click at [119, 128] on link "[PERSON_NAME] Overview" at bounding box center [135, 132] width 142 height 14
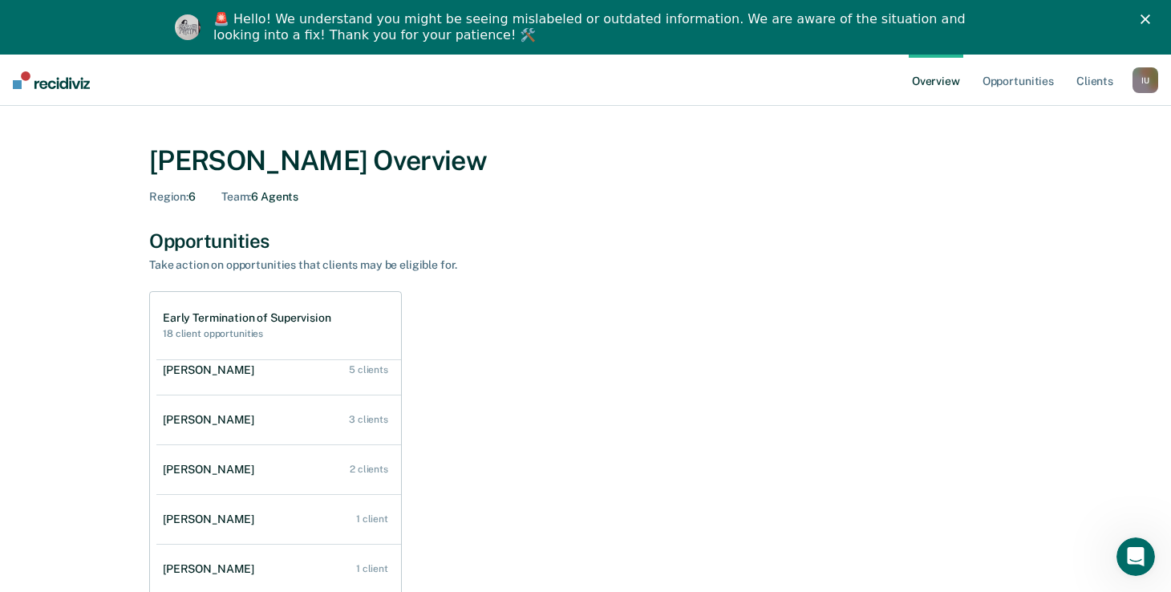
click at [1148, 77] on div "I U" at bounding box center [1145, 80] width 26 height 26
click at [1042, 124] on link "Profile" at bounding box center [1080, 119] width 129 height 14
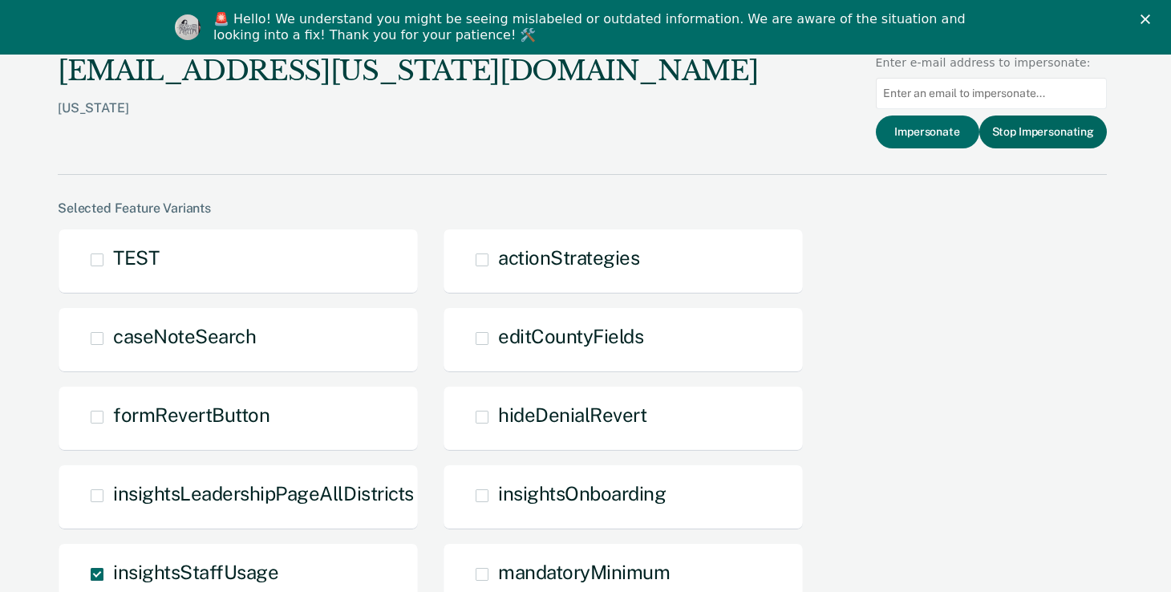
click at [1044, 133] on button "Stop Impersonating" at bounding box center [1043, 131] width 128 height 33
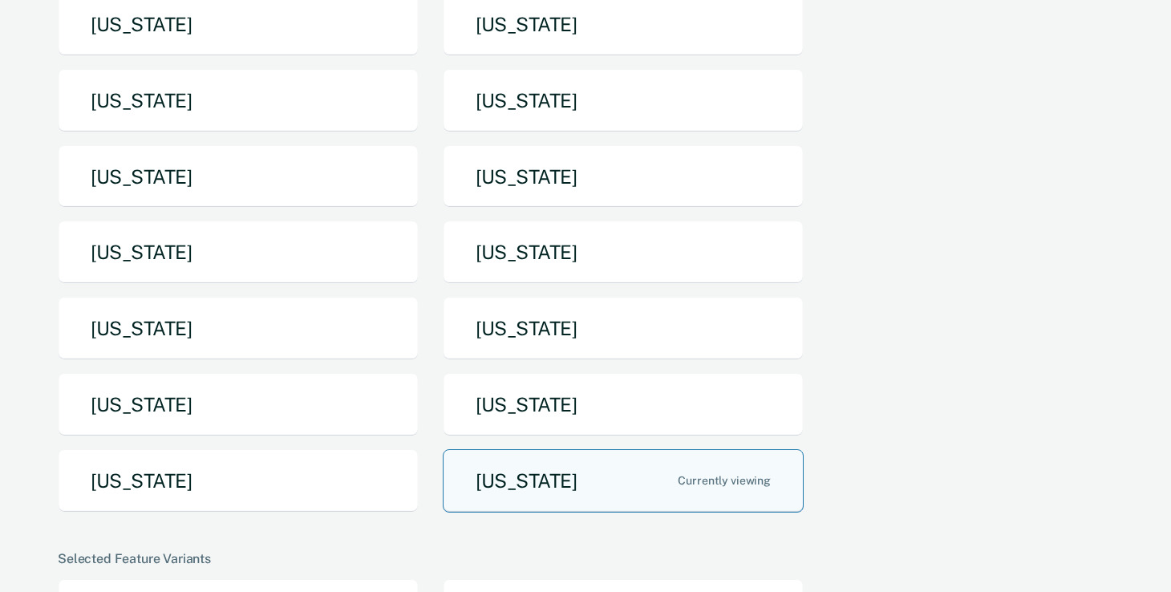
scroll to position [221, 0]
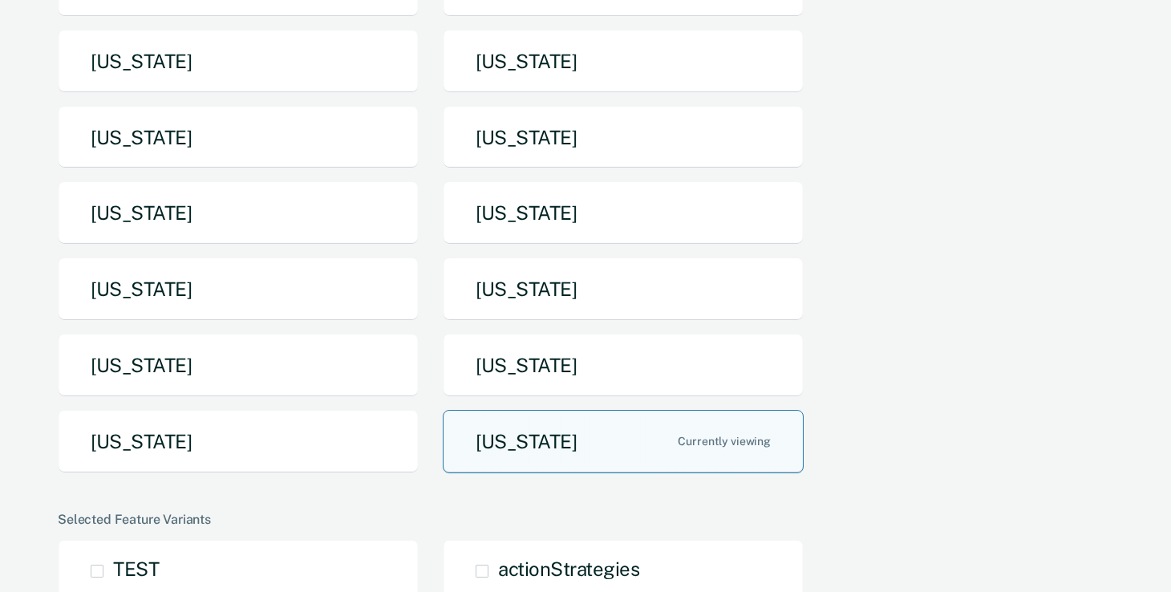
click at [524, 431] on button "[US_STATE]" at bounding box center [623, 441] width 361 height 63
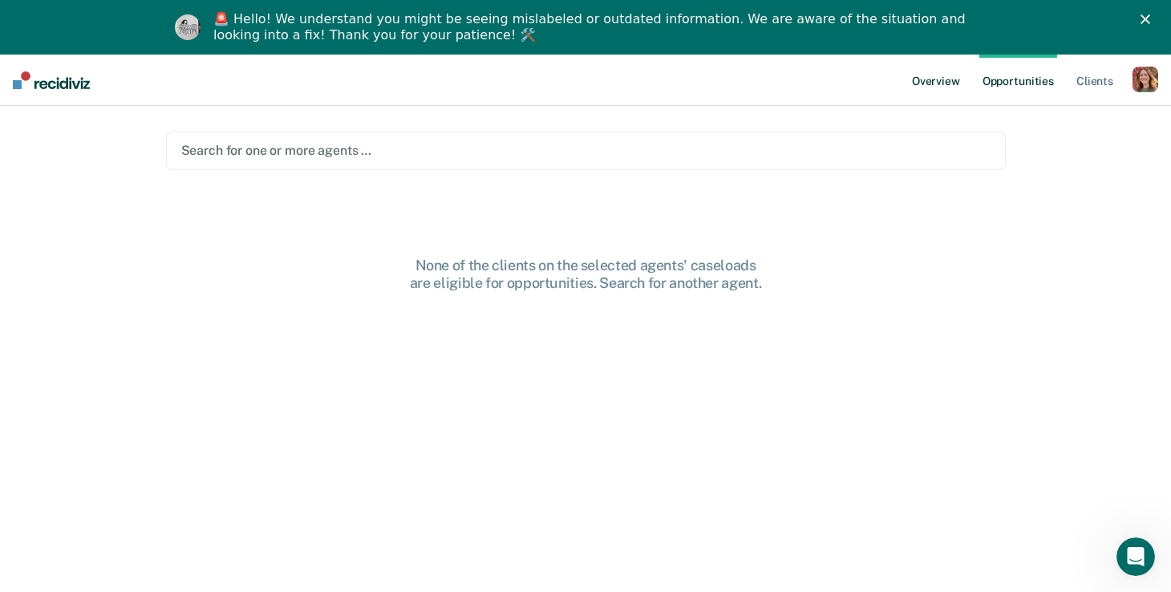
click at [924, 90] on link "Overview" at bounding box center [936, 80] width 55 height 51
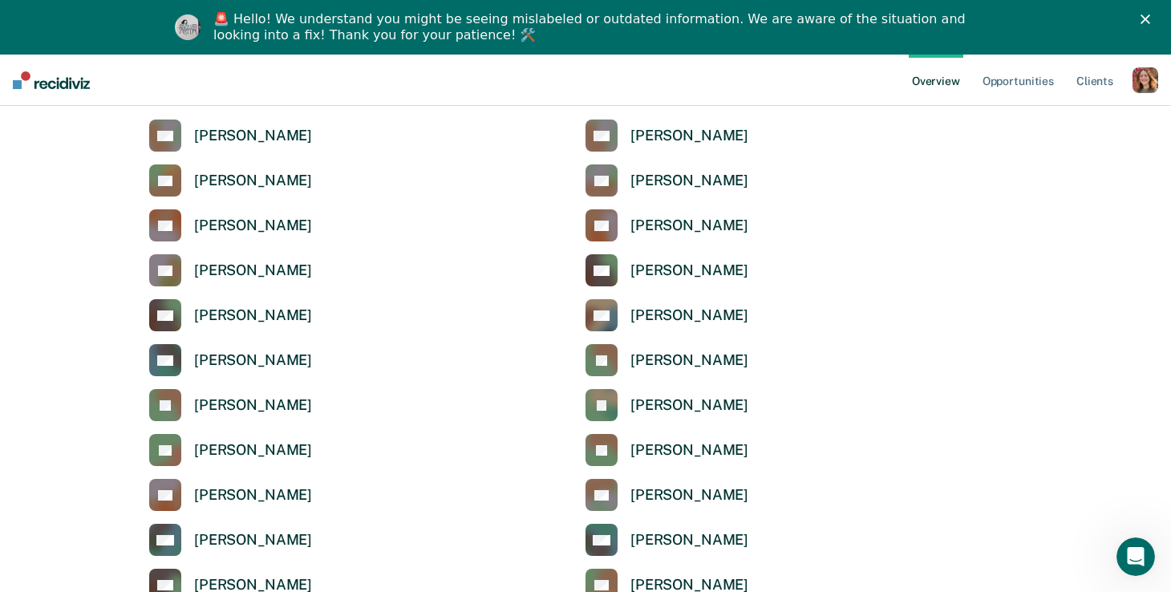
scroll to position [602, 0]
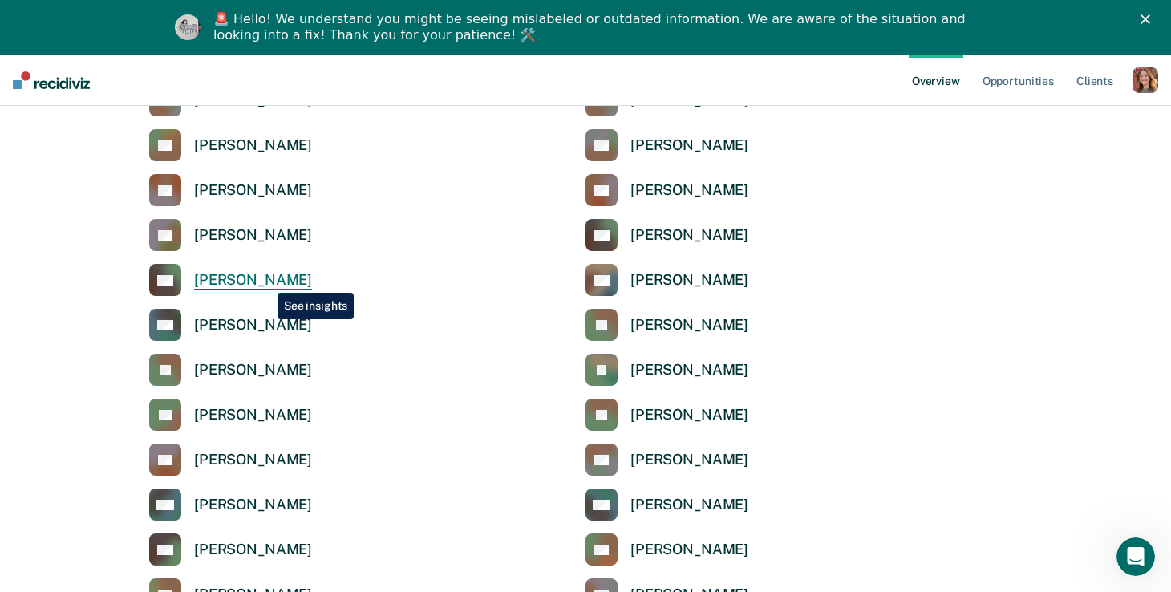
click at [265, 281] on div "[PERSON_NAME]" at bounding box center [253, 280] width 118 height 18
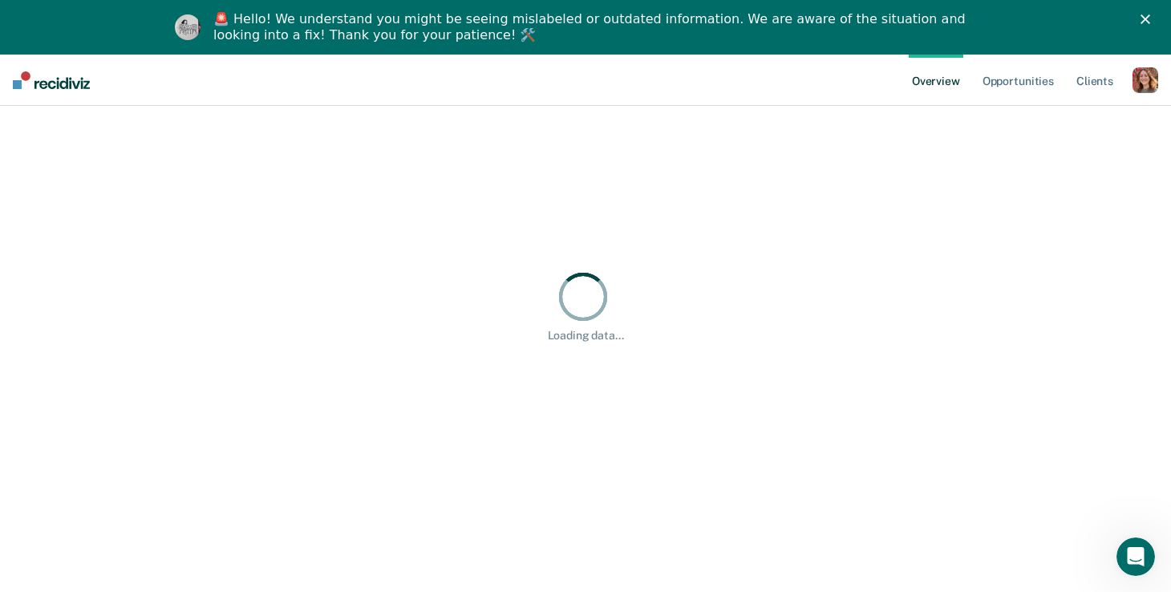
scroll to position [55, 0]
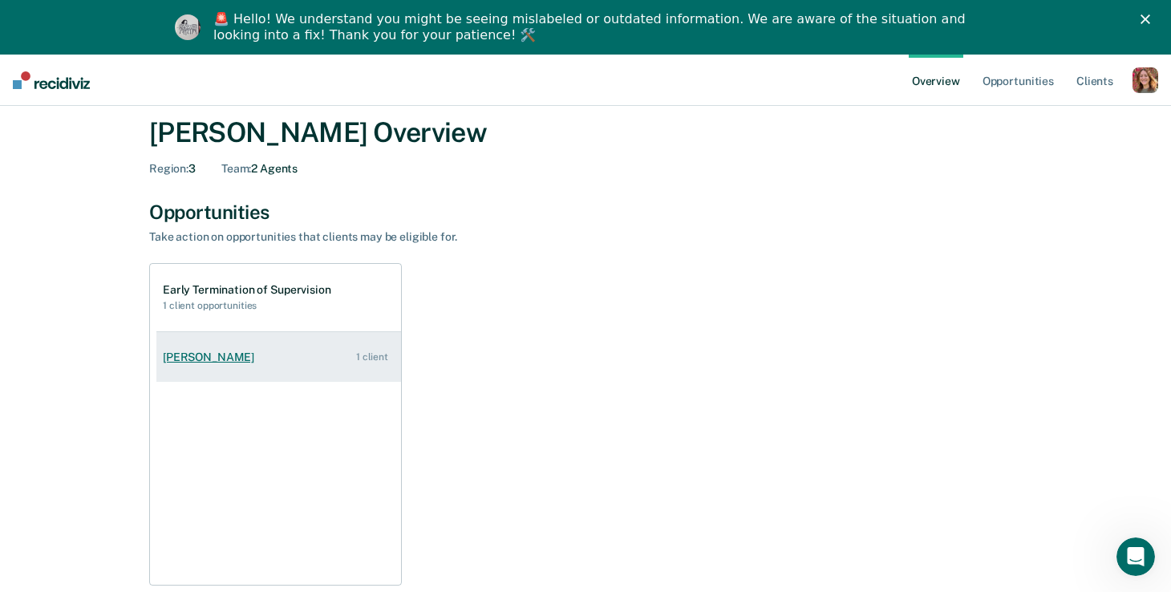
click at [207, 354] on div "[PERSON_NAME]" at bounding box center [212, 357] width 98 height 14
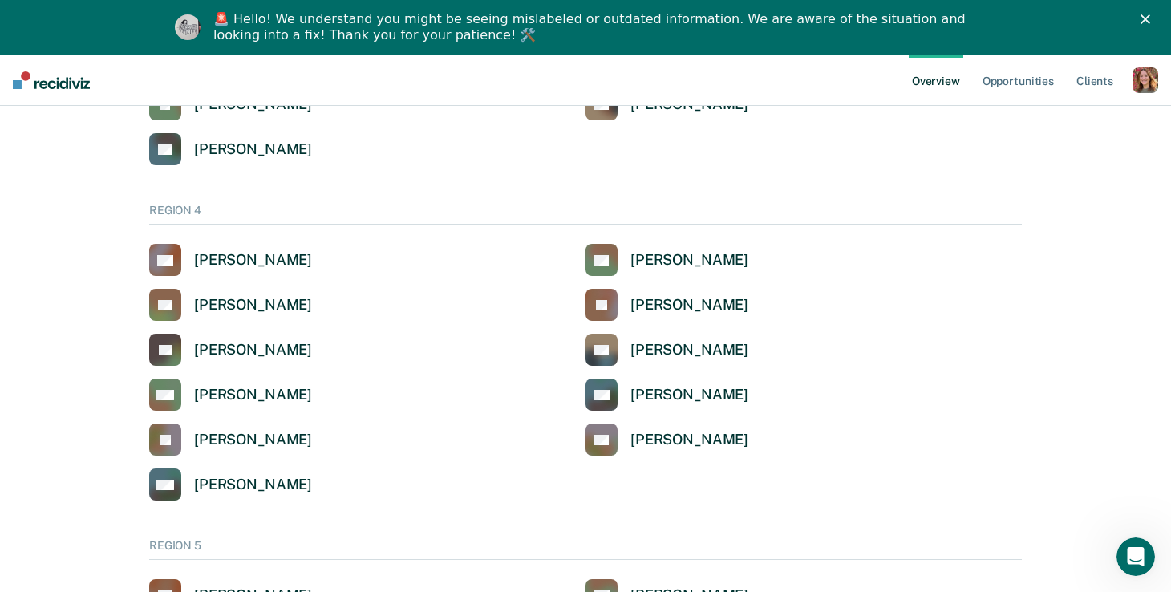
scroll to position [1292, 0]
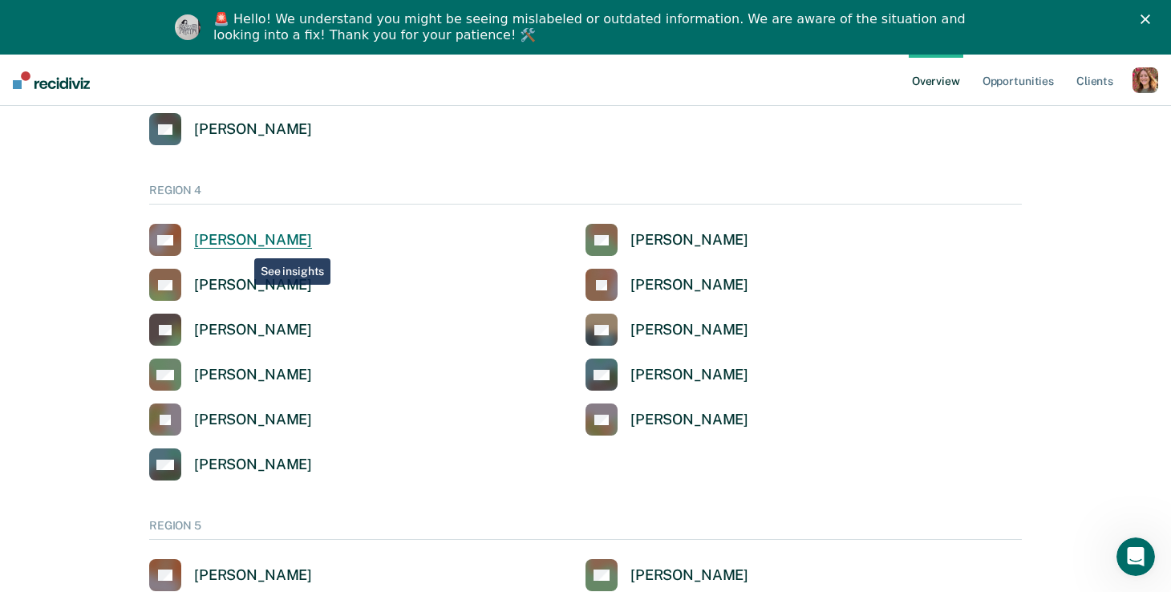
click at [240, 243] on div "[PERSON_NAME]" at bounding box center [253, 240] width 118 height 18
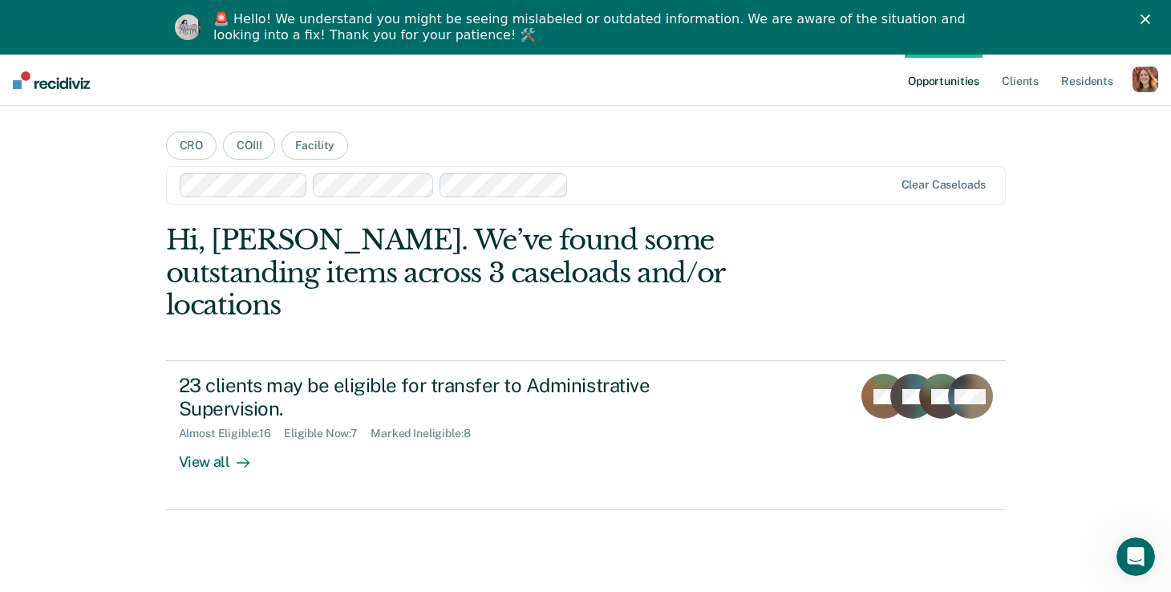
click at [1147, 69] on div "button" at bounding box center [1145, 80] width 26 height 26
click at [1023, 124] on link "Profile" at bounding box center [1080, 120] width 129 height 14
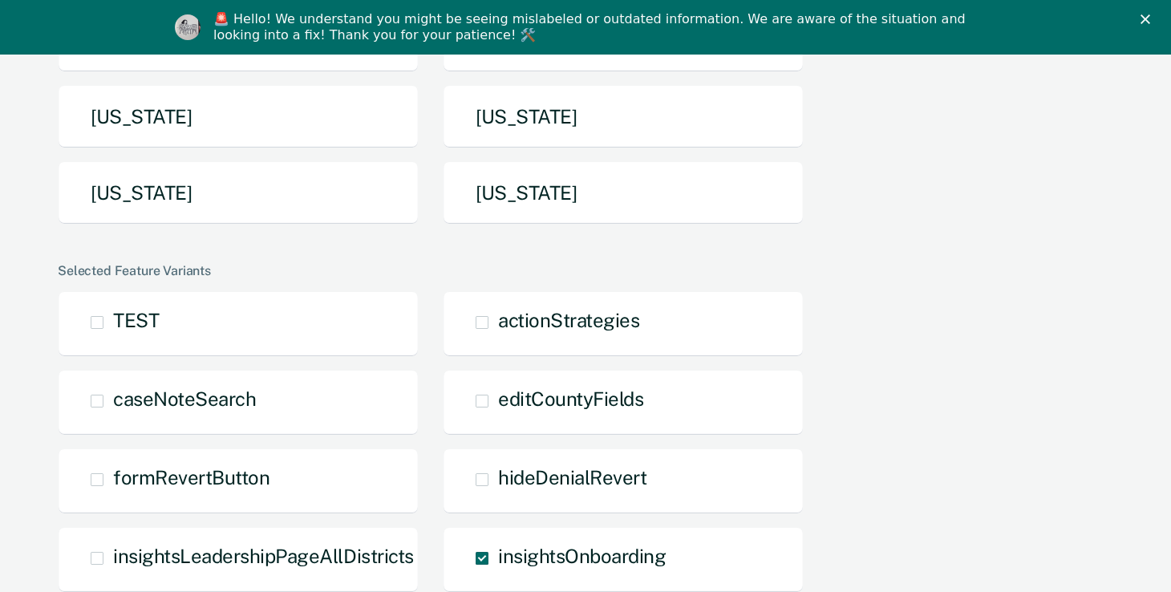
scroll to position [494, 0]
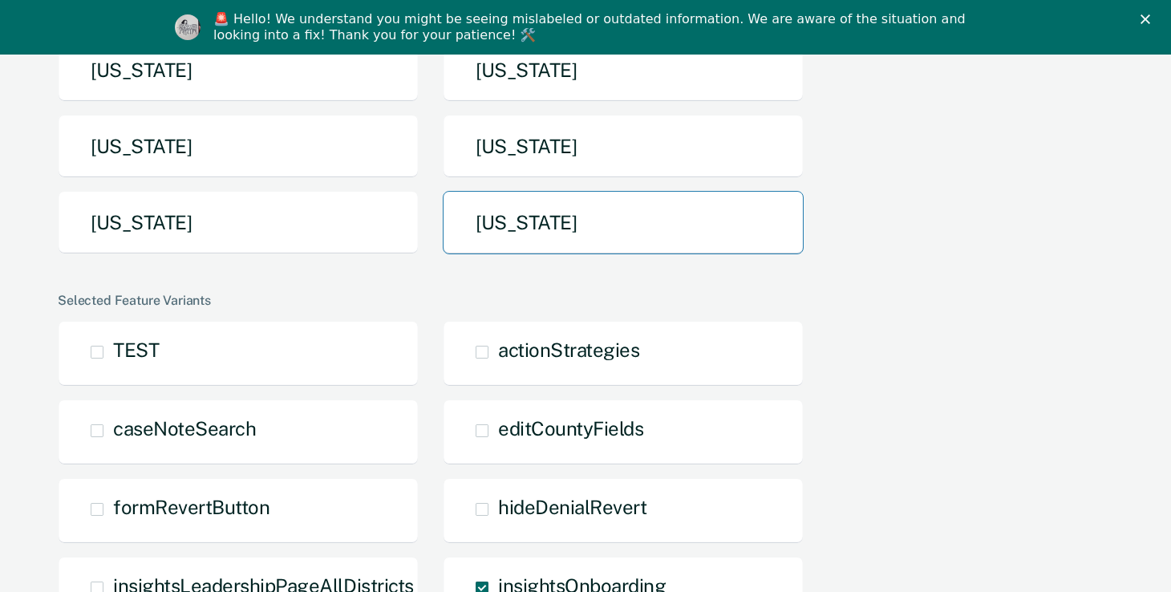
click at [525, 227] on button "[US_STATE]" at bounding box center [623, 222] width 361 height 63
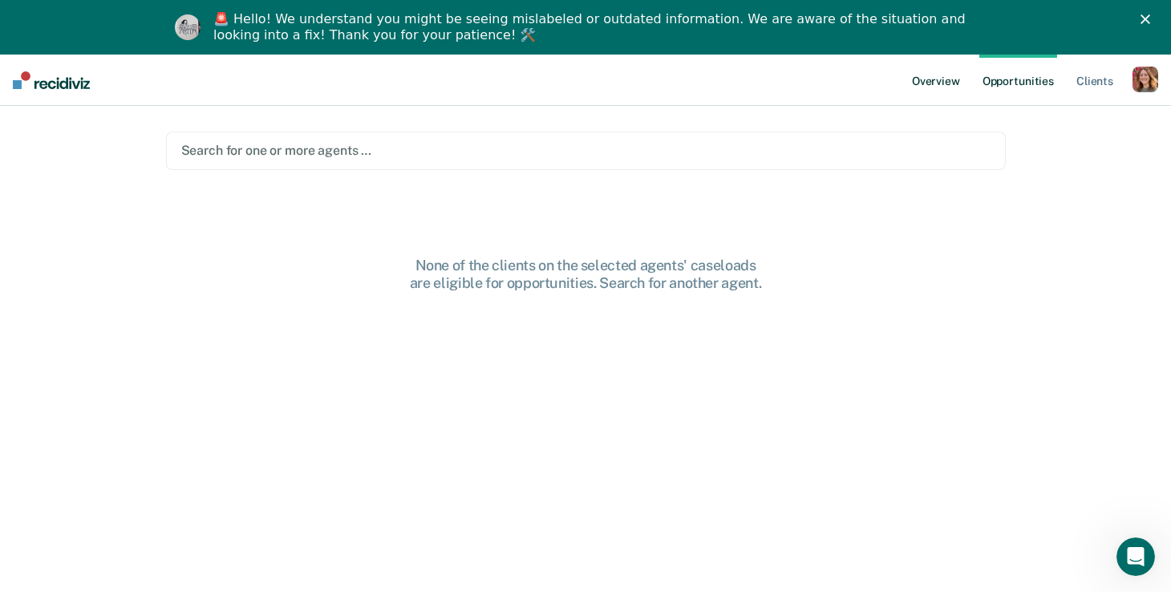
click at [925, 86] on link "Overview" at bounding box center [936, 80] width 55 height 51
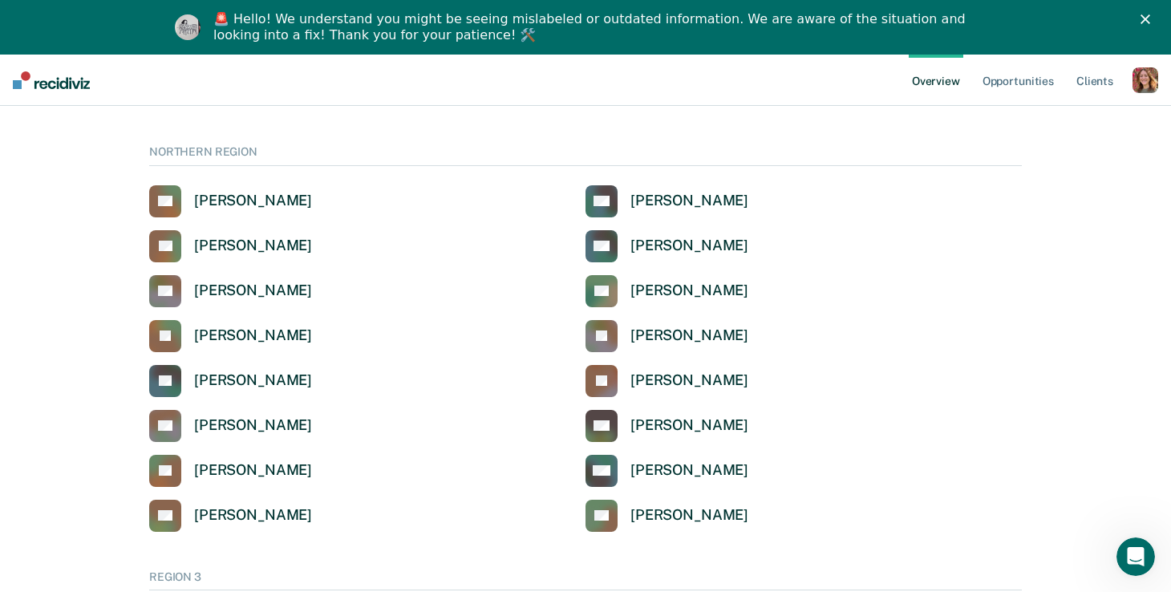
scroll to position [235, 0]
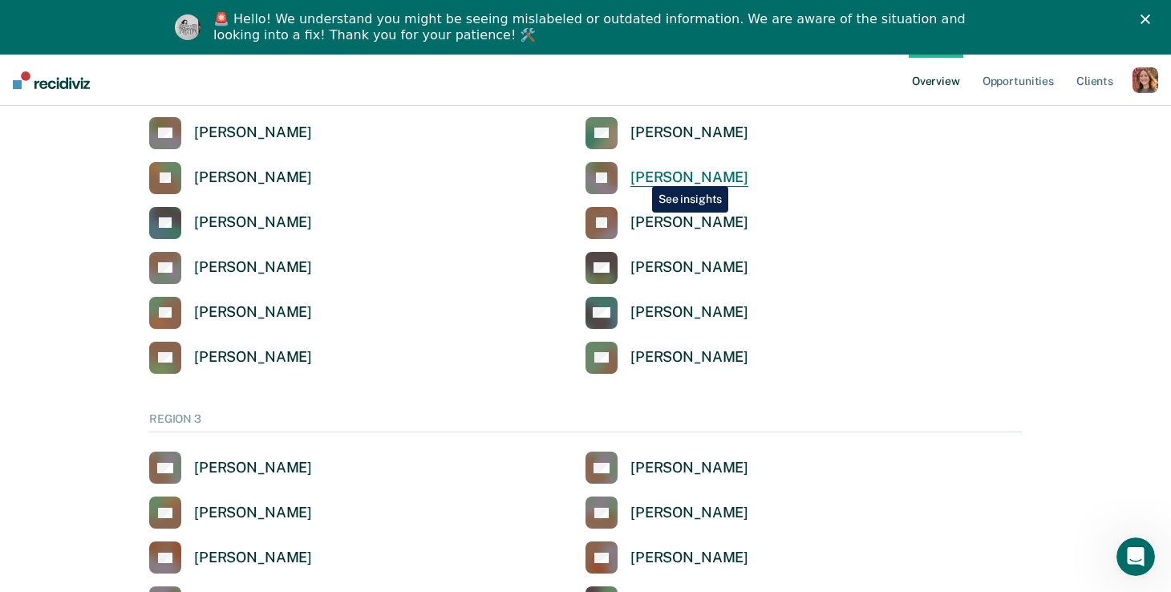
click at [640, 174] on div "[PERSON_NAME]" at bounding box center [689, 177] width 118 height 18
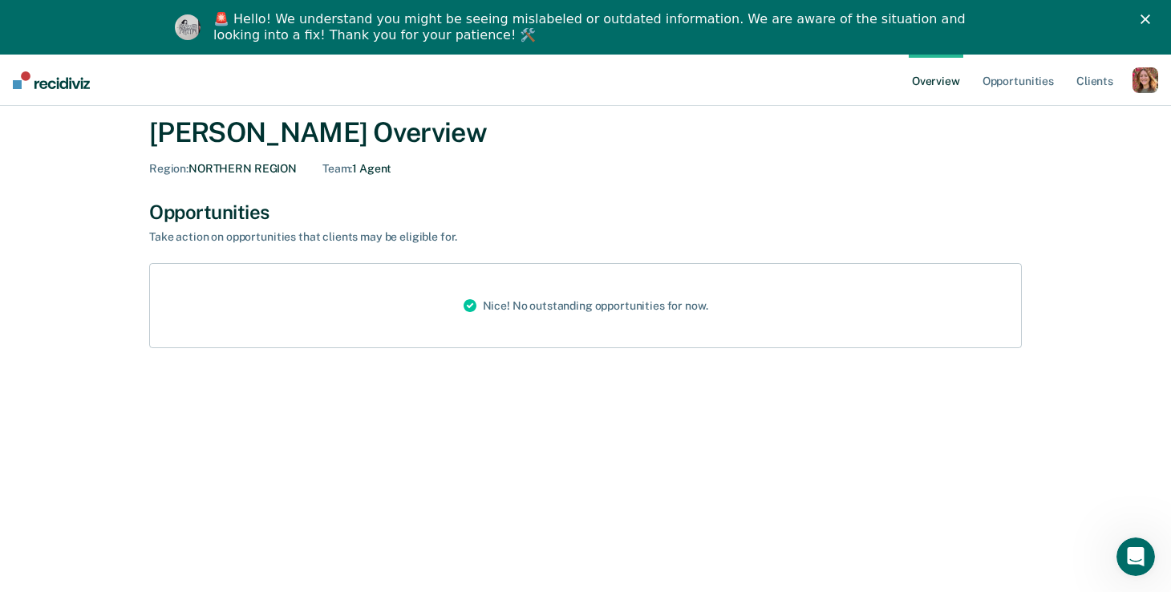
click at [180, 176] on div "[PERSON_NAME] Overview Region : NORTHERN REGION Team : 1 Agent" at bounding box center [585, 142] width 873 height 91
drag, startPoint x: 192, startPoint y: 168, endPoint x: 184, endPoint y: 166, distance: 9.1
click at [193, 171] on div "Region : NORTHERN REGION" at bounding box center [223, 169] width 148 height 14
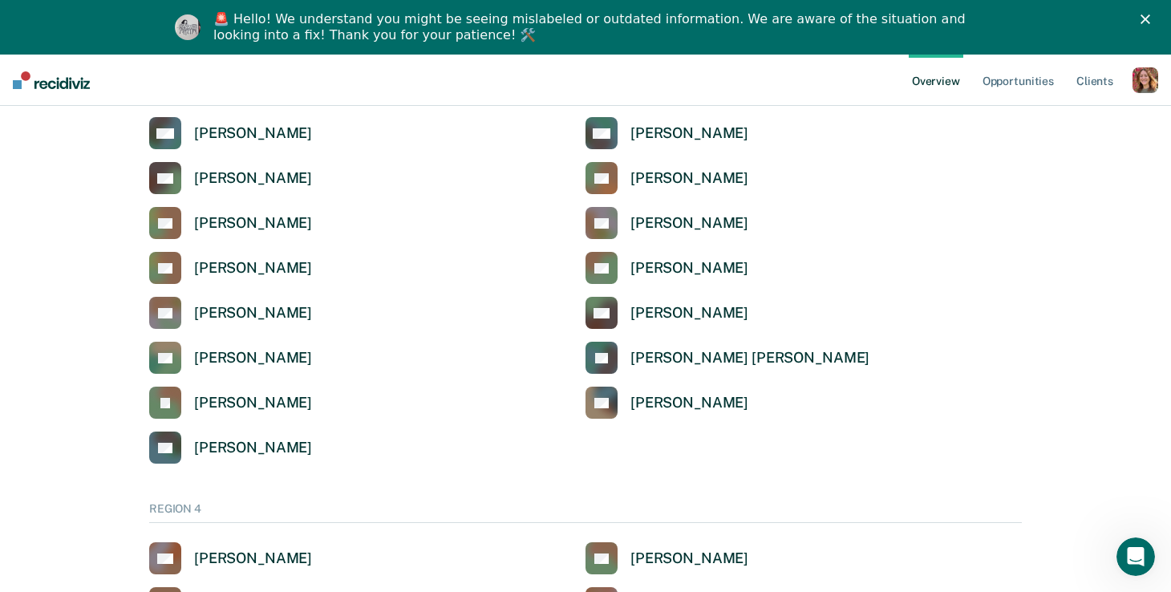
scroll to position [1027, 0]
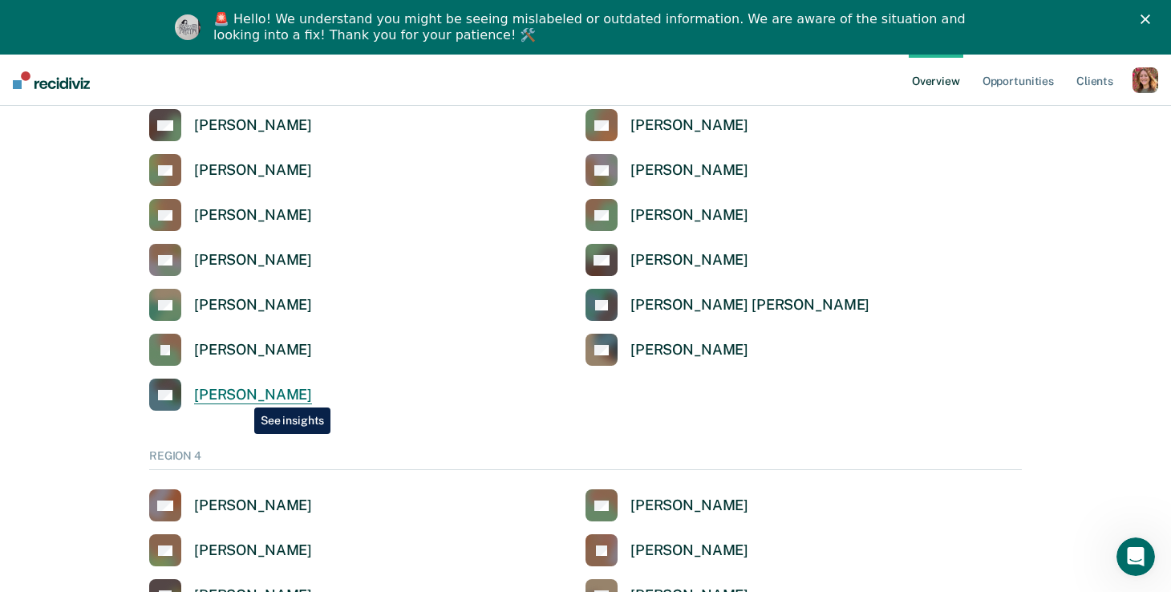
click at [242, 395] on div "[PERSON_NAME]" at bounding box center [253, 395] width 118 height 18
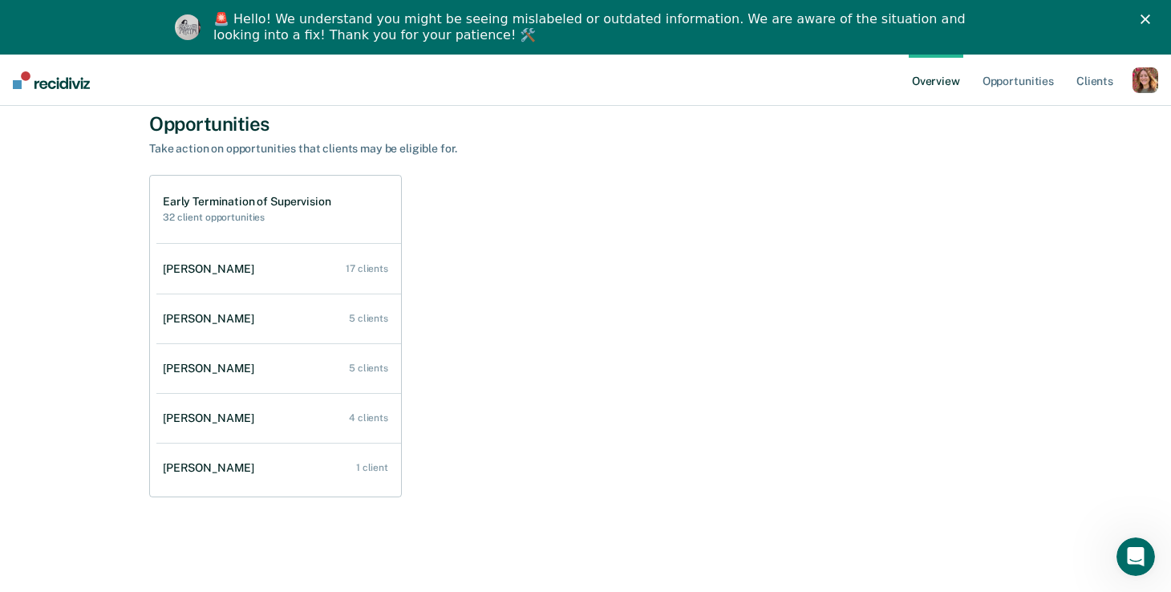
scroll to position [144, 0]
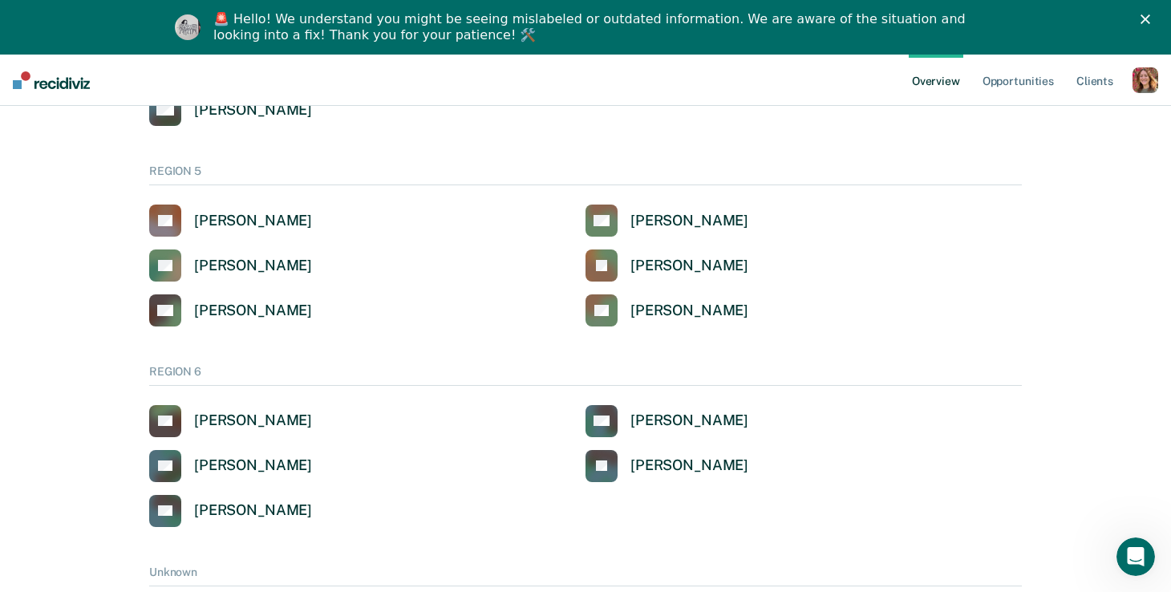
scroll to position [1633, 0]
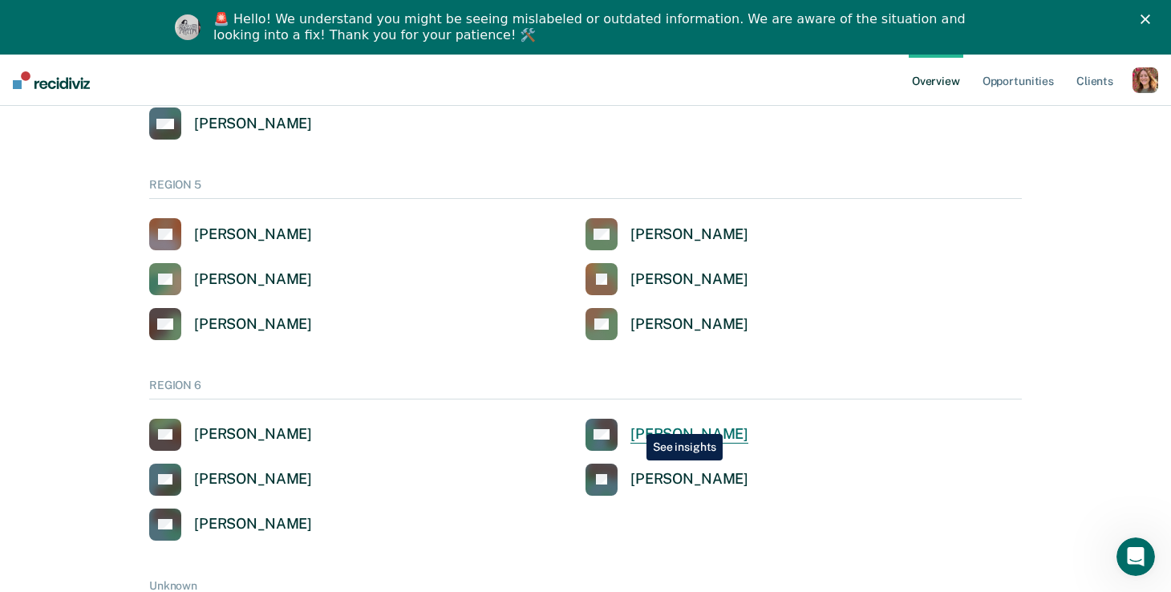
click at [634, 422] on link "CG [PERSON_NAME]" at bounding box center [666, 435] width 163 height 32
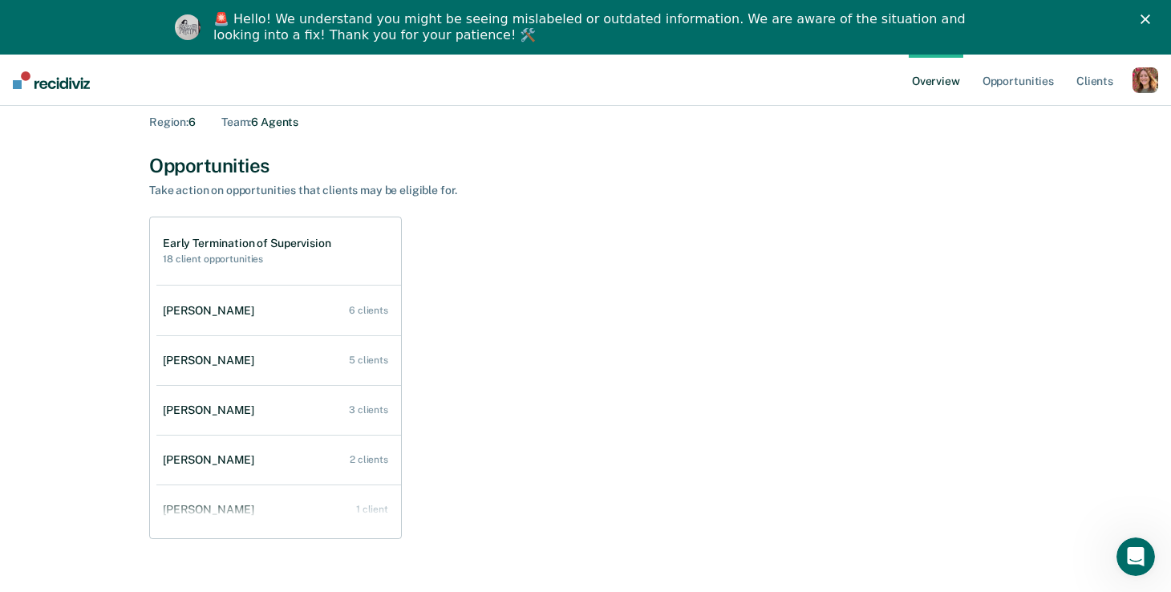
scroll to position [119, 0]
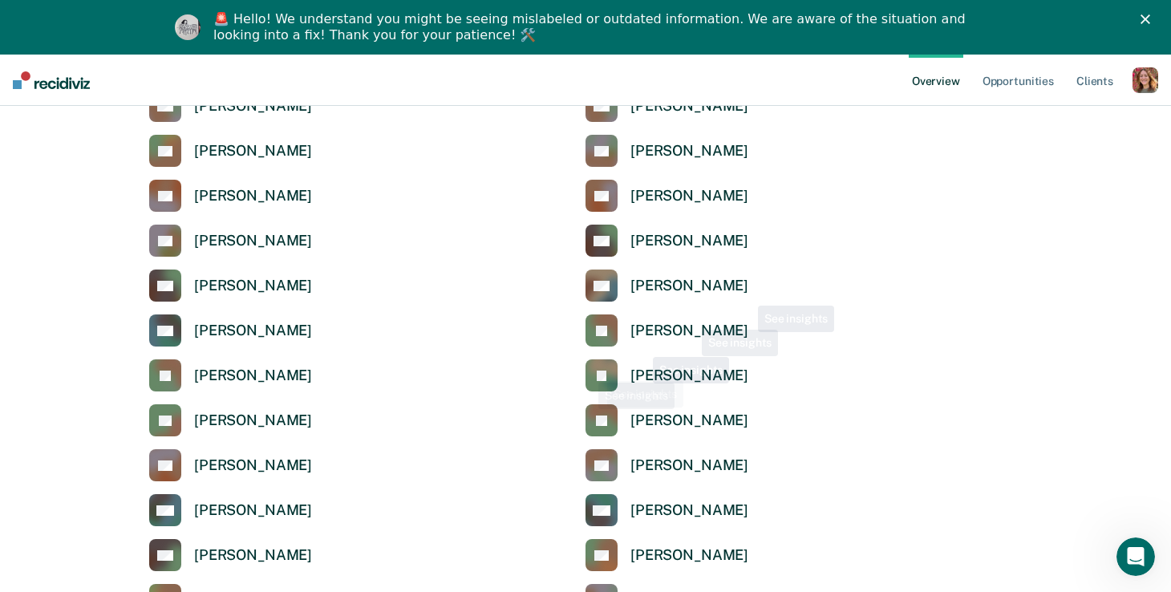
scroll to position [546, 0]
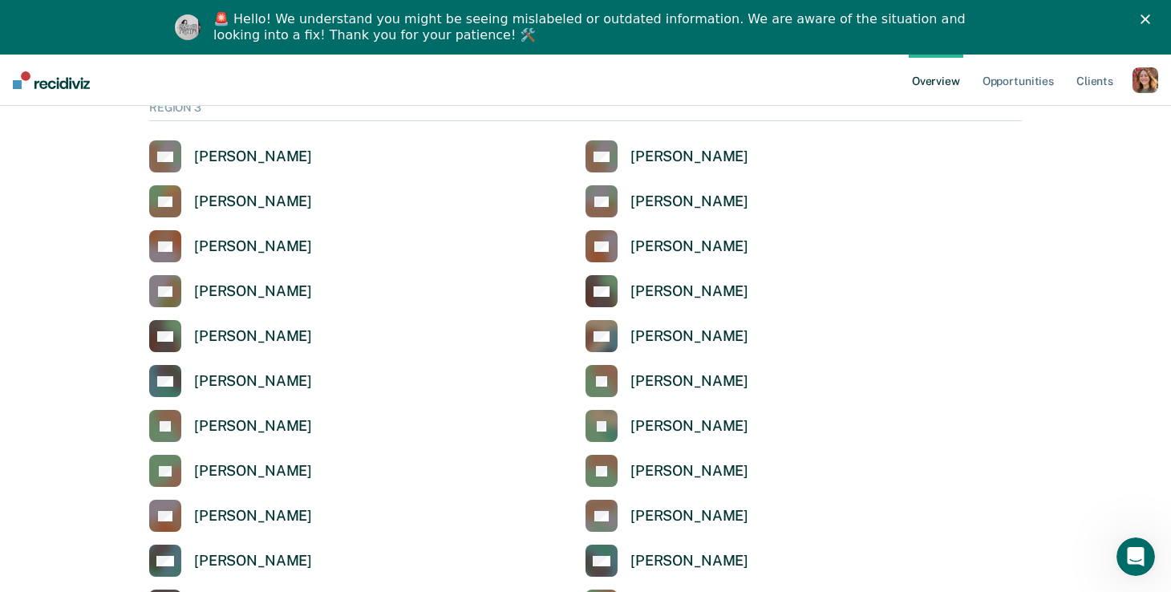
click at [1156, 71] on div "button" at bounding box center [1145, 80] width 26 height 26
click at [1044, 123] on link "Profile" at bounding box center [1080, 119] width 129 height 14
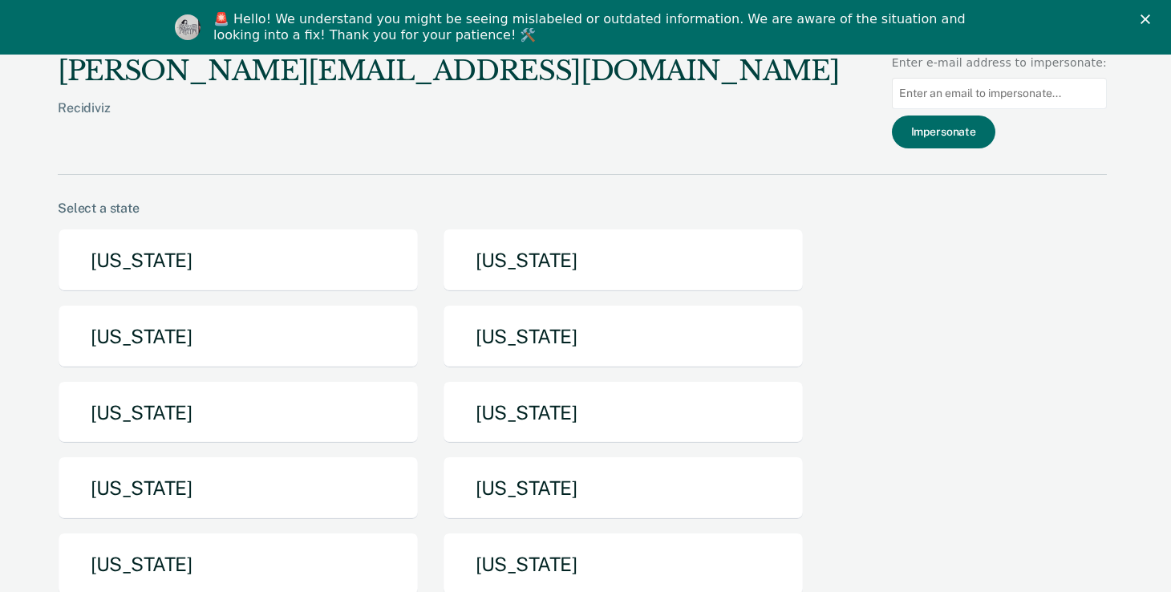
click at [941, 97] on input at bounding box center [999, 93] width 215 height 31
click at [985, 100] on input at bounding box center [999, 93] width 215 height 31
paste input "[EMAIL_ADDRESS][US_STATE][DOMAIN_NAME]"
type input "[EMAIL_ADDRESS][US_STATE][DOMAIN_NAME]"
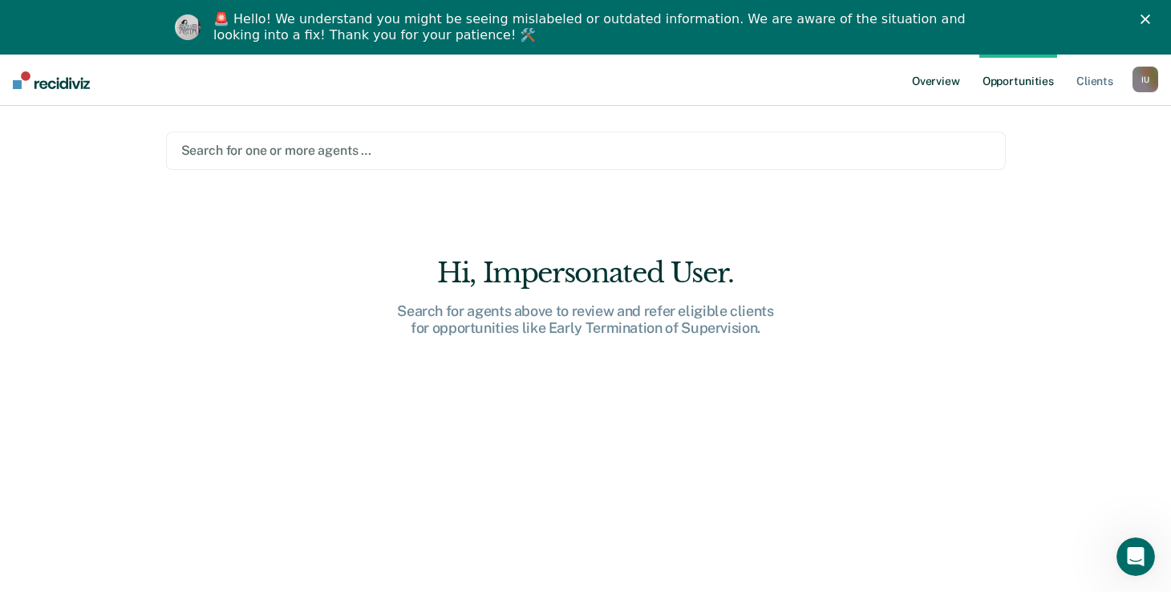
click at [934, 90] on link "Overview" at bounding box center [936, 80] width 55 height 51
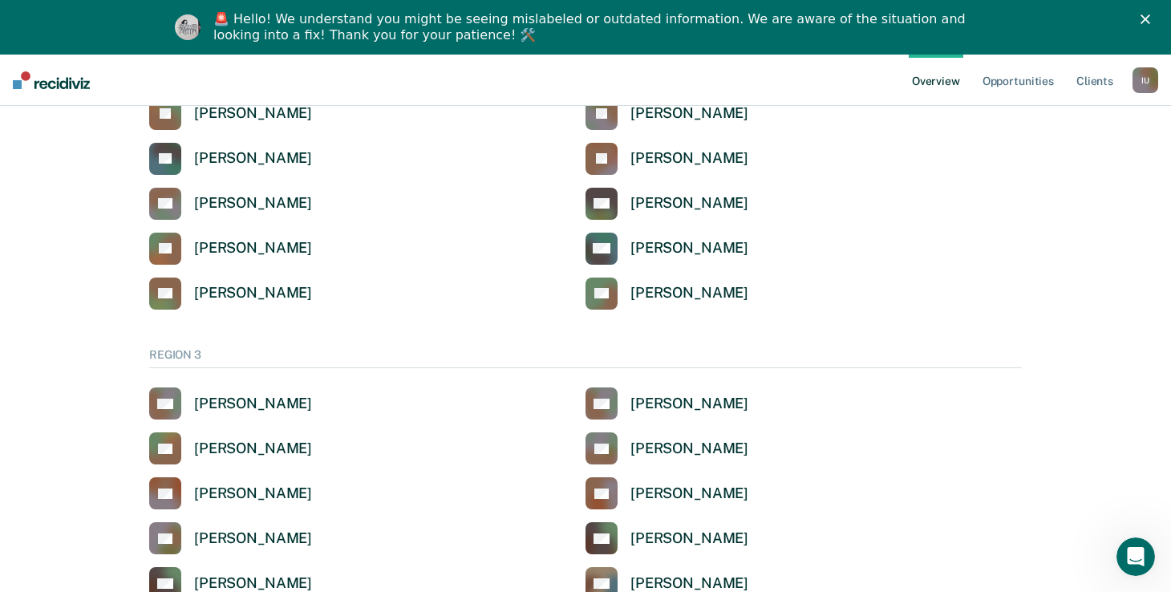
scroll to position [529, 0]
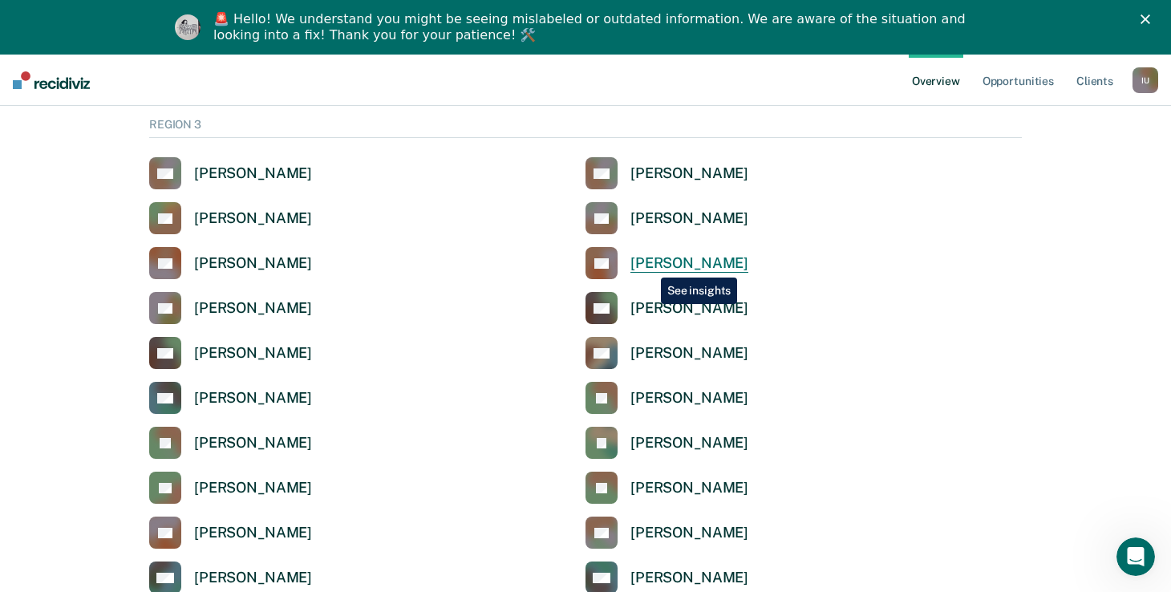
click at [649, 265] on div "[PERSON_NAME]" at bounding box center [689, 263] width 118 height 18
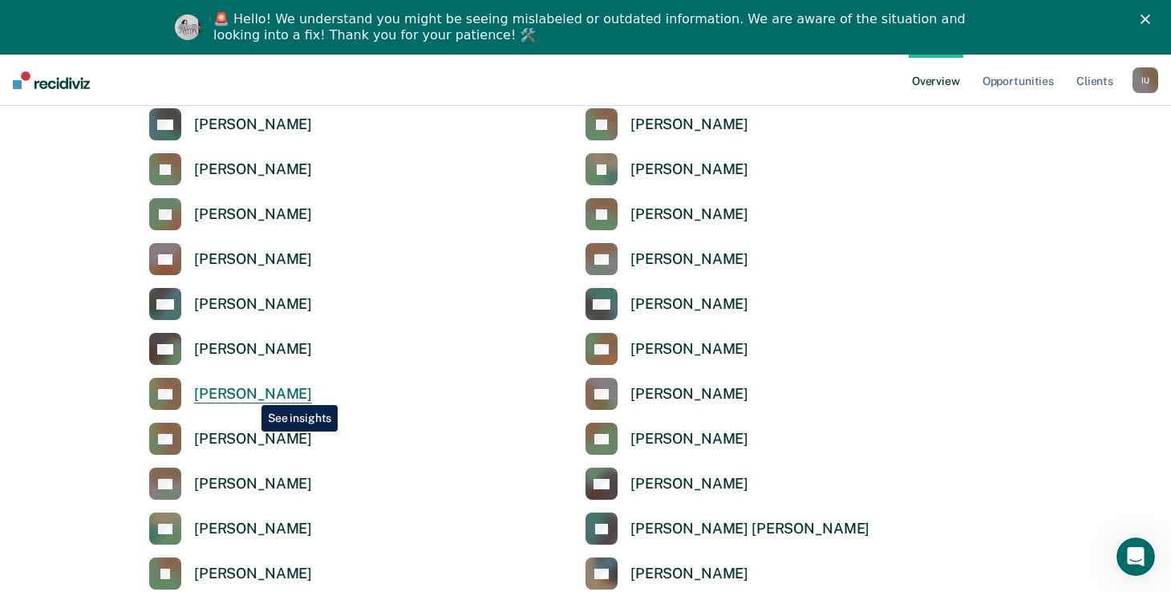
click at [249, 393] on div "[PERSON_NAME]" at bounding box center [253, 394] width 118 height 18
